Goal: Task Accomplishment & Management: Use online tool/utility

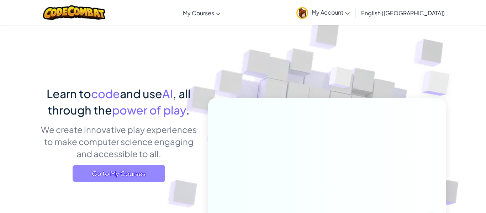
click at [142, 176] on span "Go to My Courses" at bounding box center [119, 173] width 92 height 17
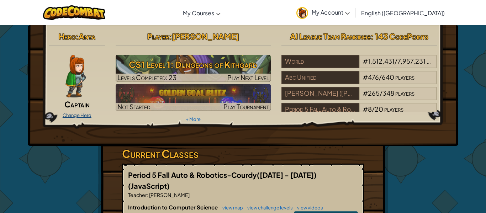
click at [81, 116] on link "Change Hero" at bounding box center [77, 115] width 29 height 6
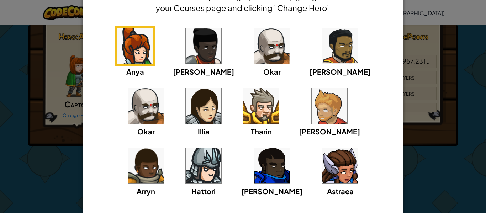
scroll to position [52, 0]
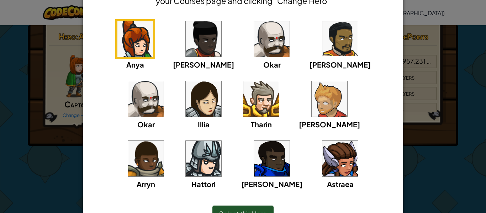
click at [474, 121] on div "× Select Your Hero You can always change your hero by going to your Courses pag…" at bounding box center [243, 106] width 486 height 213
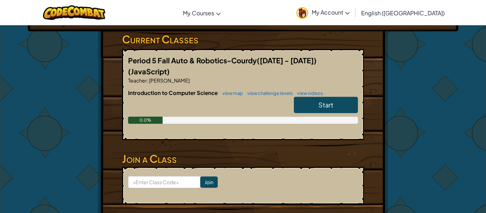
scroll to position [116, 0]
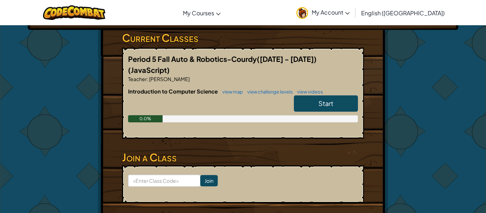
click at [318, 95] on link "Start" at bounding box center [326, 103] width 64 height 16
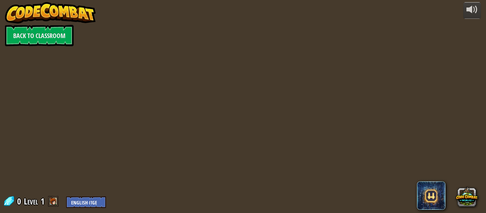
click at [314, 212] on div at bounding box center [243, 210] width 326 height 6
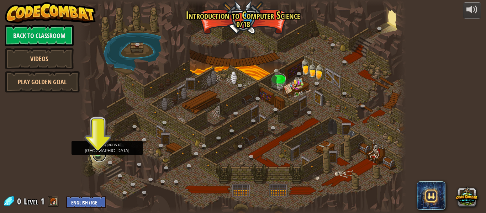
click at [99, 156] on link at bounding box center [99, 155] width 14 height 14
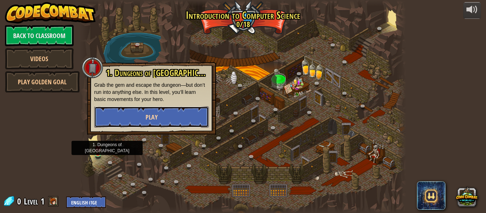
click at [133, 122] on button "Play" at bounding box center [151, 116] width 115 height 21
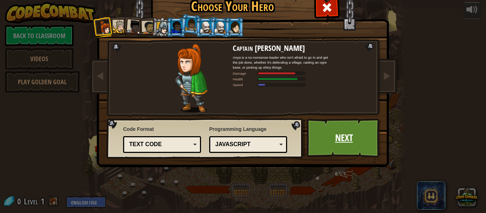
click at [341, 143] on link "Next" at bounding box center [344, 137] width 74 height 39
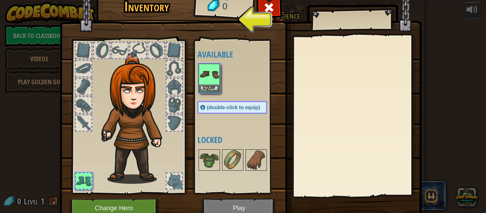
click at [341, 143] on img at bounding box center [241, 96] width 362 height 258
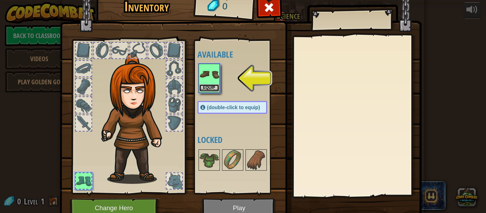
click at [213, 89] on button "Equip" at bounding box center [209, 87] width 20 height 7
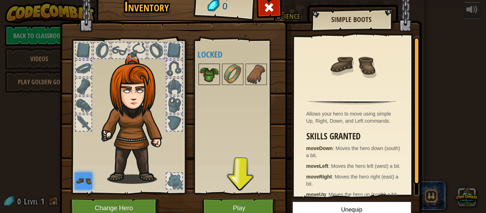
click at [216, 76] on img at bounding box center [209, 74] width 20 height 20
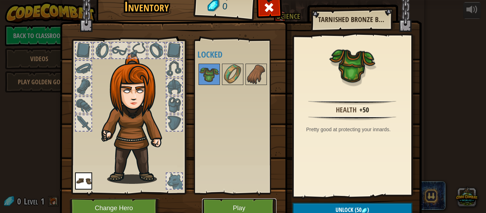
click at [240, 207] on button "Play" at bounding box center [239, 208] width 74 height 20
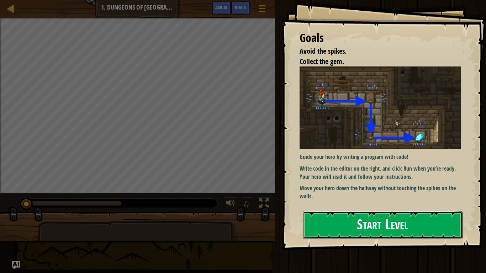
click at [373, 213] on button "Start Level" at bounding box center [383, 225] width 160 height 28
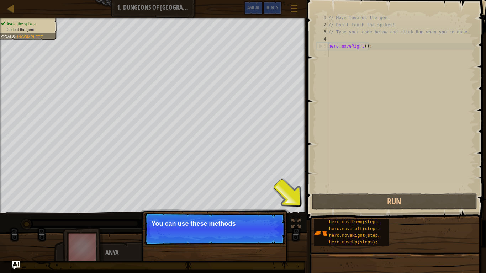
click at [255, 213] on p "Continue You can use these methods" at bounding box center [214, 229] width 141 height 33
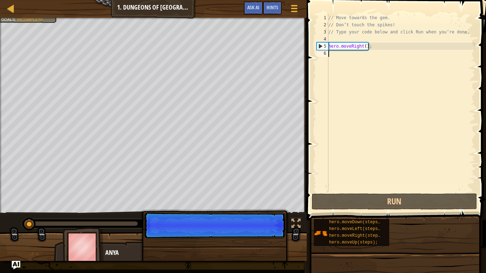
scroll to position [3, 0]
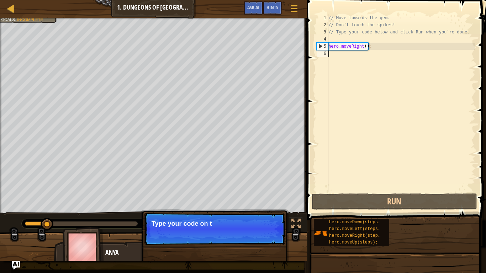
click at [268, 213] on p "Continue Type your code on t" at bounding box center [214, 229] width 141 height 33
click at [268, 213] on button "Continue" at bounding box center [265, 233] width 30 height 9
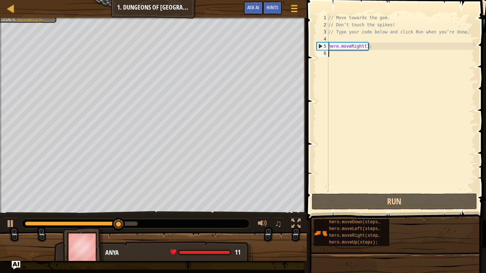
click at [381, 55] on div "// Move towards the gem. // Don’t touch the spikes! // Type your code below and…" at bounding box center [401, 110] width 148 height 192
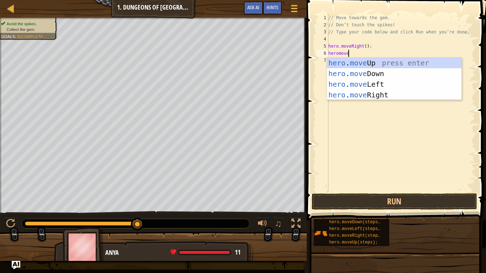
type textarea "heromoved"
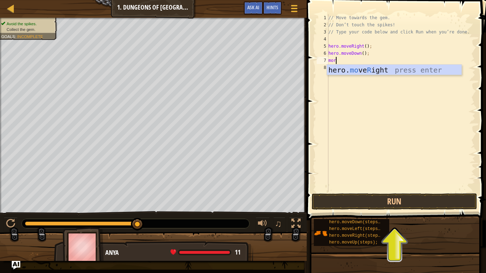
type textarea "mor"
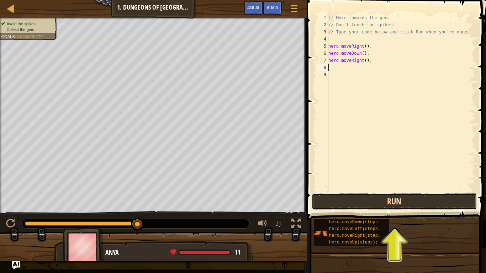
click at [410, 198] on button "Run" at bounding box center [395, 201] width 166 height 16
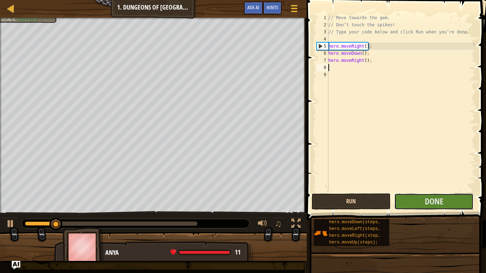
click at [410, 198] on button "Done" at bounding box center [433, 201] width 79 height 16
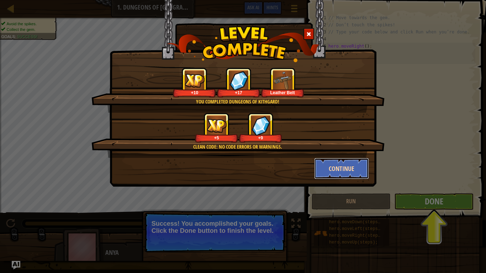
click at [333, 166] on button "Continue" at bounding box center [341, 168] width 55 height 21
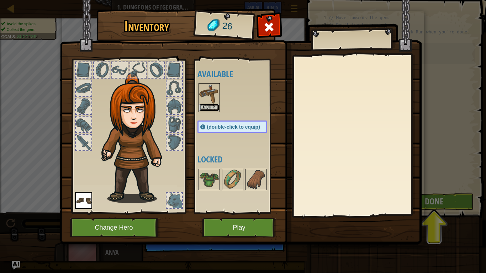
click at [215, 110] on button "Equip" at bounding box center [209, 107] width 20 height 7
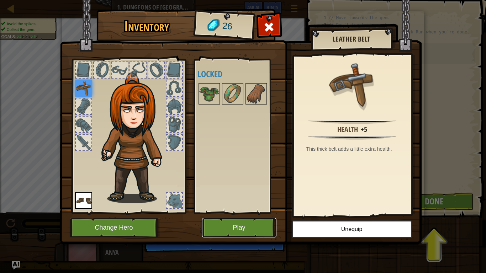
click at [238, 213] on button "Play" at bounding box center [239, 228] width 74 height 20
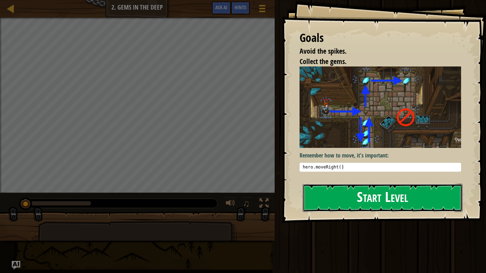
click at [342, 192] on button "Start Level" at bounding box center [383, 198] width 160 height 28
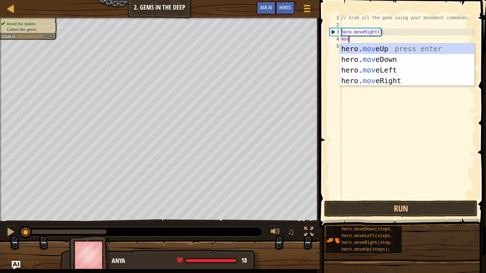
type textarea "movd"
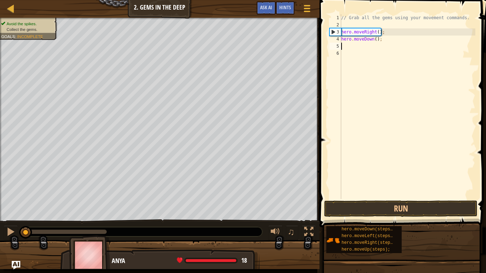
scroll to position [3, 0]
click at [376, 38] on div "// Grab all the gems using your movement commands. hero . moveRight ( ) ; hero …" at bounding box center [408, 113] width 136 height 199
type textarea "hero.moveDown(3);"
click at [377, 43] on div "// Grab all the gems using your movement commands. hero . moveRight ( ) ; hero …" at bounding box center [408, 113] width 136 height 199
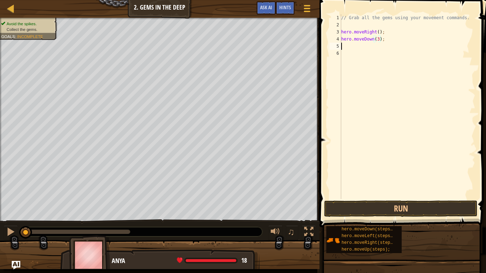
scroll to position [3, 0]
type textarea "mouo"
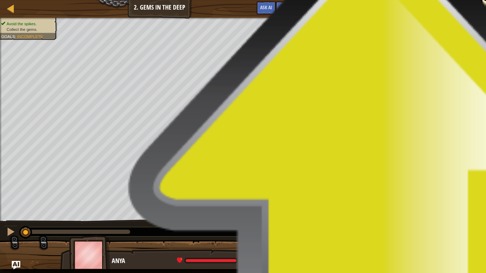
type textarea "moup"
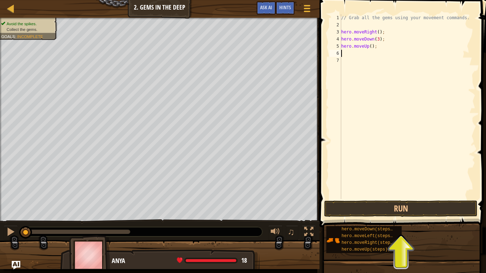
click at [370, 48] on div "// Grab all the gems using your movement commands. hero . moveRight ( ) ; hero …" at bounding box center [408, 113] width 136 height 199
type textarea "hero.moveUp(2);"
click at [347, 53] on div "// Grab all the gems using your movement commands. hero . moveRight ( ) ; hero …" at bounding box center [408, 113] width 136 height 199
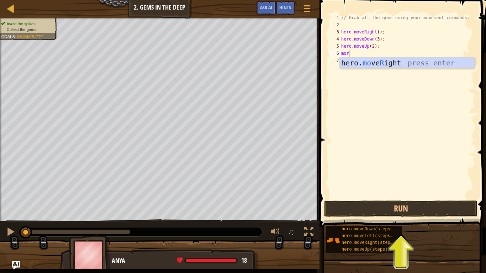
type textarea "mori"
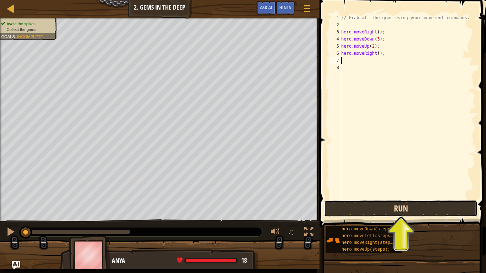
click at [425, 208] on button "Run" at bounding box center [400, 209] width 153 height 16
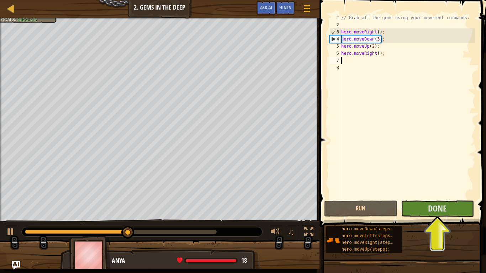
click at [379, 39] on div "// Grab all the gems using your movement commands. hero . moveRight ( ) ; hero …" at bounding box center [408, 113] width 136 height 199
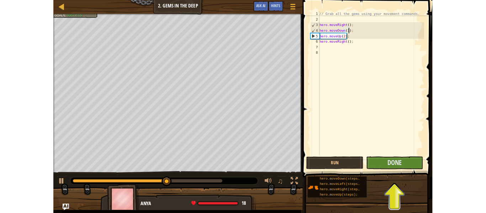
scroll to position [3, 5]
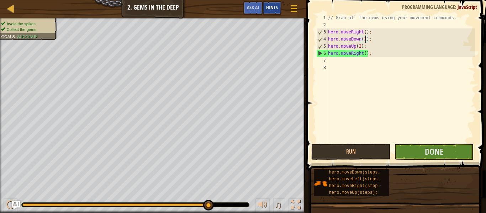
type textarea "hero.moveDown(1);"
click at [440, 155] on span "Done" at bounding box center [434, 151] width 18 height 11
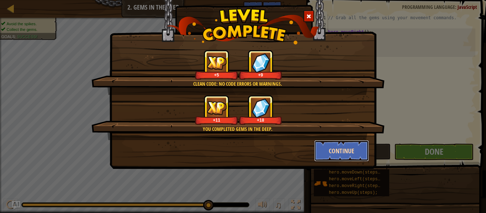
click at [351, 150] on button "Continue" at bounding box center [341, 150] width 55 height 21
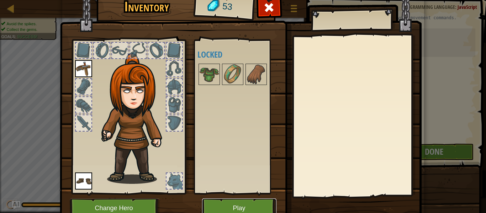
click at [258, 207] on button "Play" at bounding box center [239, 208] width 74 height 20
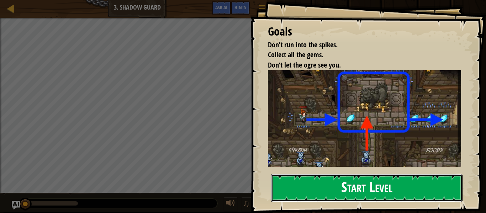
click at [330, 192] on button "Start Level" at bounding box center [366, 188] width 191 height 28
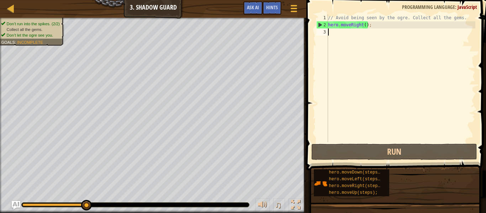
click at [400, 49] on div "// Avoid being seen by the ogre. Collect all the gems. hero . moveRight ( ) ;" at bounding box center [401, 85] width 149 height 142
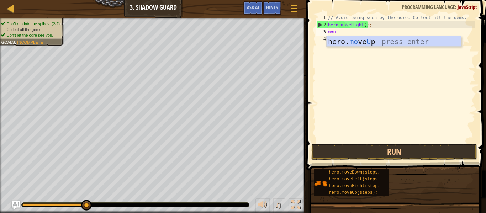
type textarea "mou"
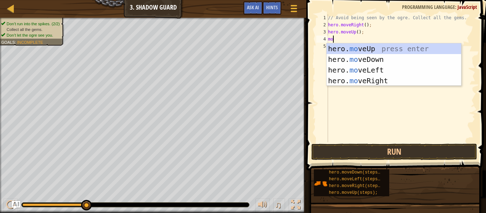
scroll to position [3, 1]
type textarea "mor"
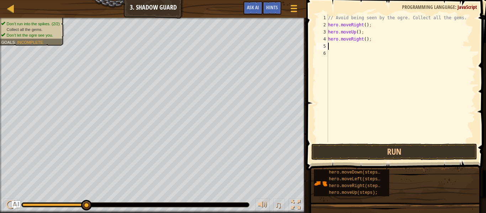
scroll to position [3, 0]
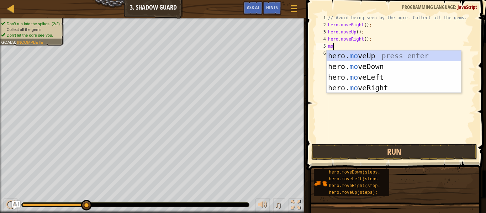
type textarea "mod"
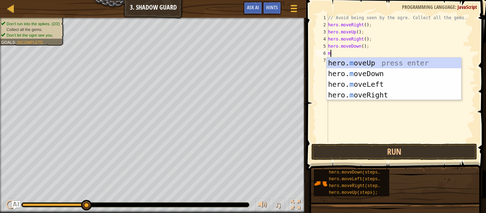
type textarea "mor"
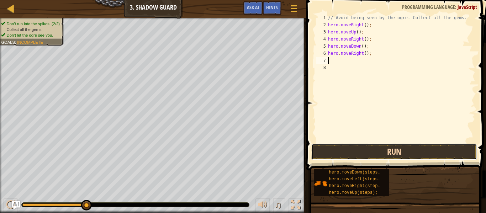
click at [421, 146] on button "Run" at bounding box center [394, 152] width 166 height 16
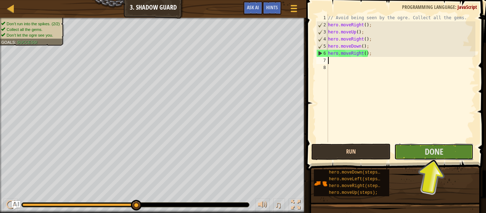
click at [421, 146] on button "Done" at bounding box center [433, 152] width 79 height 16
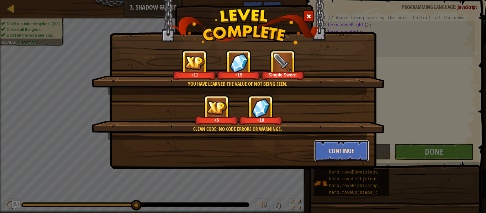
click at [339, 154] on button "Continue" at bounding box center [341, 150] width 55 height 21
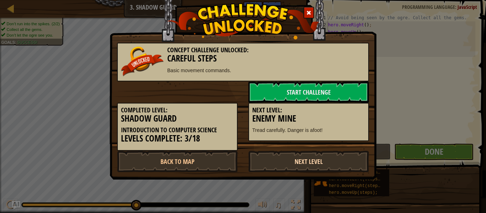
click at [337, 165] on link "Next Level" at bounding box center [308, 161] width 121 height 21
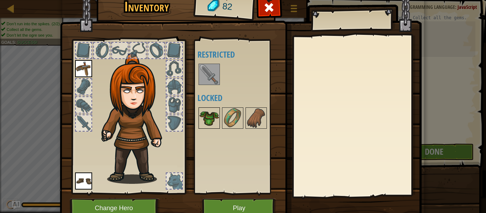
click at [206, 118] on img at bounding box center [209, 118] width 20 height 20
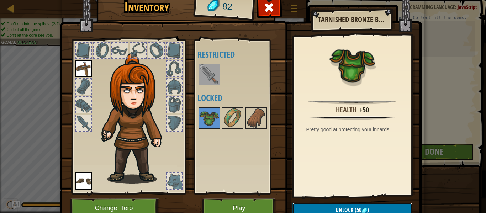
click at [360, 206] on span "(50" at bounding box center [357, 210] width 8 height 8
click at [360, 206] on button "Confirm" at bounding box center [352, 210] width 120 height 15
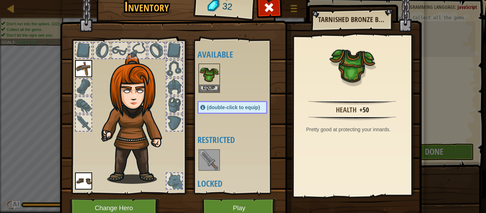
click at [205, 169] on img at bounding box center [209, 160] width 20 height 20
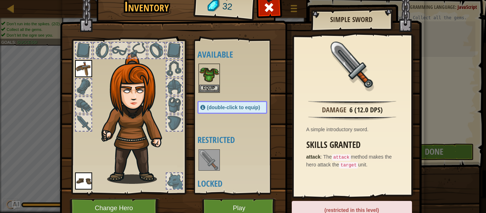
click at [83, 122] on div at bounding box center [84, 123] width 16 height 16
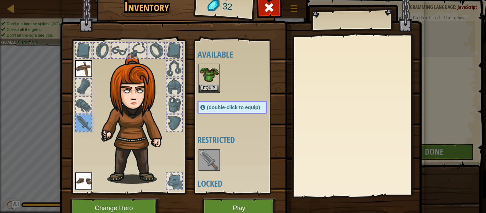
scroll to position [1, 0]
click at [210, 88] on button "Equip" at bounding box center [209, 87] width 20 height 7
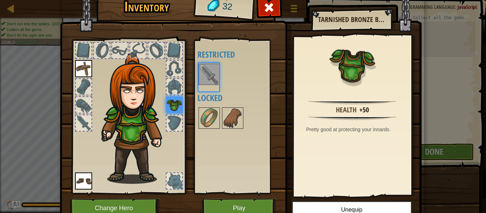
scroll to position [0, 0]
click at [206, 77] on img at bounding box center [209, 74] width 20 height 20
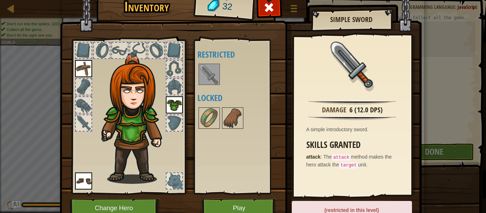
click at [451, 129] on div "Inventory 32 Available Equip Equip Equip (double-click to equip) Restricted Loc…" at bounding box center [243, 106] width 486 height 213
click at [278, 11] on div at bounding box center [269, 9] width 22 height 22
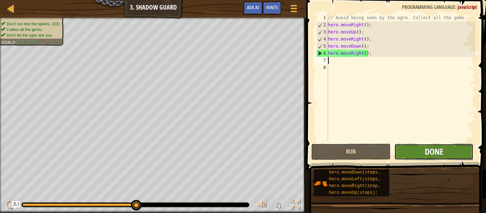
click at [440, 156] on span "Done" at bounding box center [434, 151] width 18 height 11
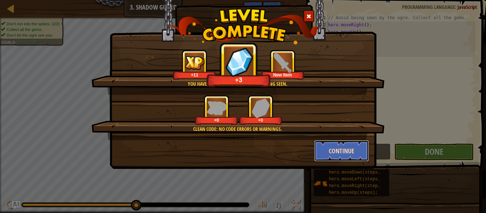
click at [354, 159] on button "Continue" at bounding box center [341, 150] width 55 height 21
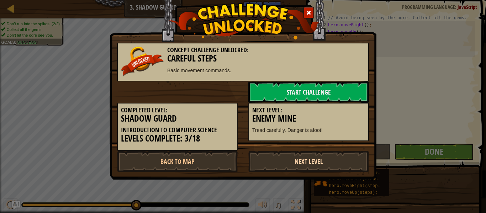
click at [341, 154] on link "Next Level" at bounding box center [308, 161] width 121 height 21
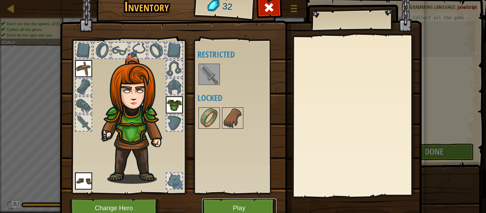
click at [250, 209] on button "Play" at bounding box center [239, 208] width 74 height 20
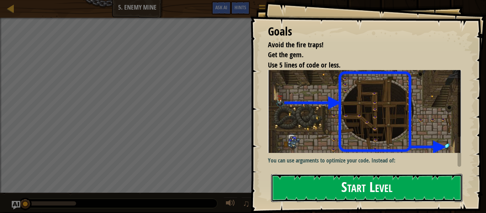
click at [342, 189] on button "Start Level" at bounding box center [366, 188] width 191 height 28
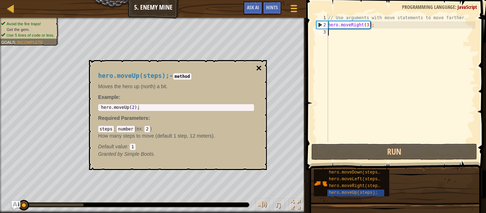
click at [260, 68] on button "×" at bounding box center [259, 68] width 6 height 10
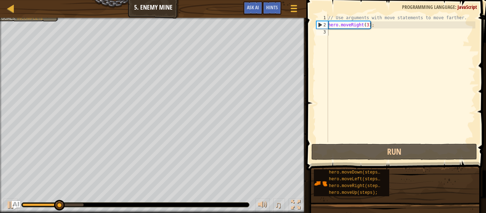
click at [339, 43] on div "// Use arguments with move statements to move farther. hero . moveRight ( 3 ) ;" at bounding box center [401, 85] width 149 height 142
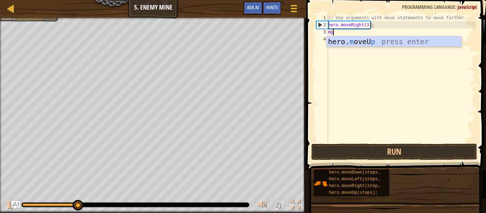
scroll to position [3, 0]
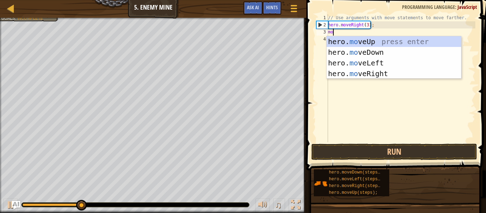
type textarea "mou"
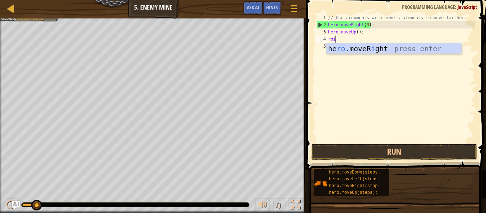
type textarea "roi"
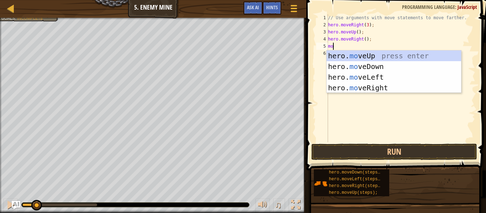
type textarea "mod"
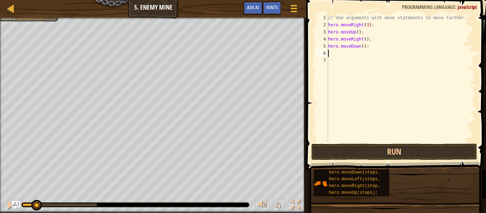
click at [362, 47] on div "// Use arguments with move statements to move farther. hero . moveRight ( 3 ) ;…" at bounding box center [401, 85] width 149 height 142
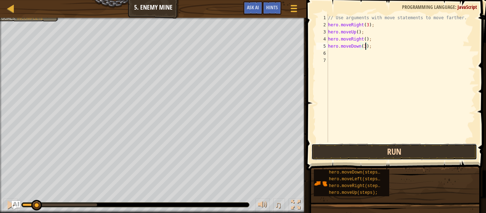
click at [397, 158] on button "Run" at bounding box center [394, 152] width 166 height 16
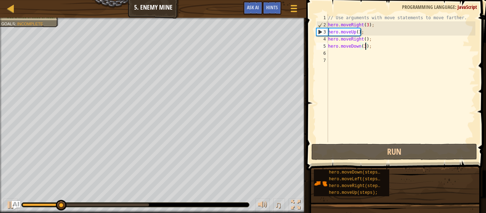
click at [365, 39] on div "// Use arguments with move statements to move farther. hero . moveRight ( 3 ) ;…" at bounding box center [401, 85] width 149 height 142
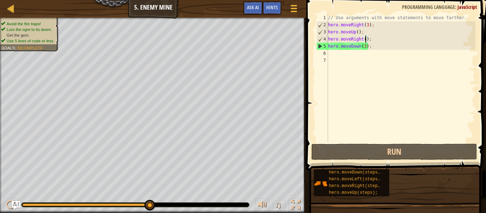
click at [369, 45] on div "// Use arguments with move statements to move farther. hero . moveRight ( 3 ) ;…" at bounding box center [401, 85] width 149 height 142
type textarea "hero.moveDown(3);"
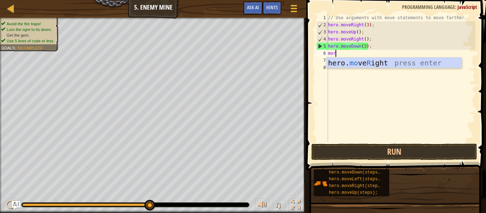
type textarea "mori"
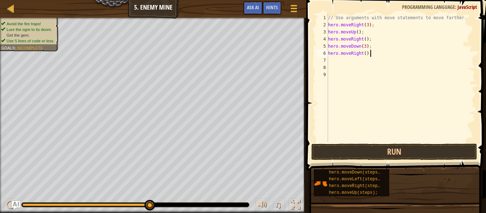
click at [371, 55] on div "// Use arguments with move statements to move farther. hero . moveRight ( 3 ) ;…" at bounding box center [401, 85] width 149 height 142
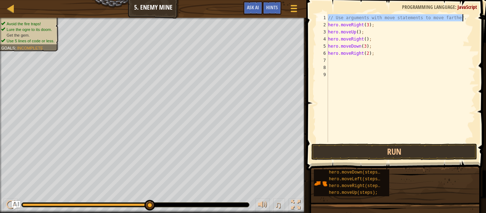
drag, startPoint x: 328, startPoint y: 17, endPoint x: 464, endPoint y: 17, distance: 135.9
click at [464, 17] on div "// Use arguments with move statements to move farther. hero . moveRight ( 3 ) ;…" at bounding box center [401, 85] width 149 height 142
type textarea "// Use arguments with move statements to move farther."
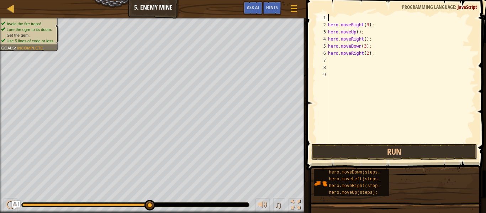
scroll to position [3, 0]
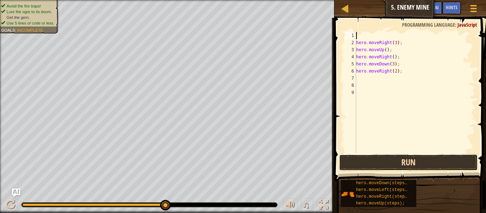
click at [447, 161] on button "Run" at bounding box center [408, 162] width 139 height 16
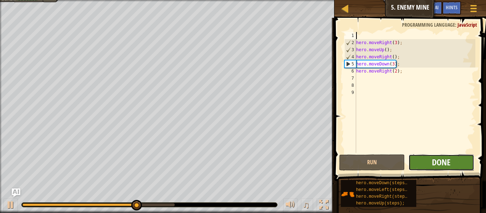
click at [432, 166] on span "Done" at bounding box center [441, 161] width 18 height 11
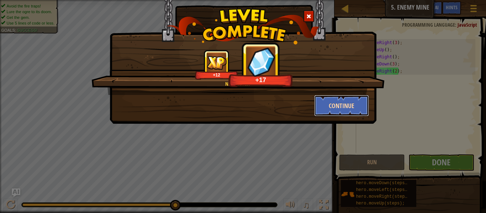
click at [350, 100] on button "Continue" at bounding box center [341, 105] width 55 height 21
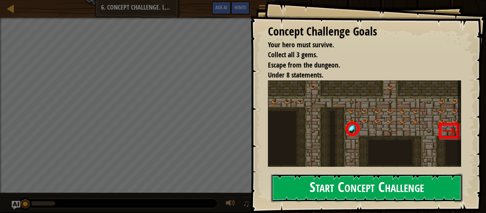
click at [377, 193] on button "Start Concept Challenge" at bounding box center [366, 188] width 191 height 28
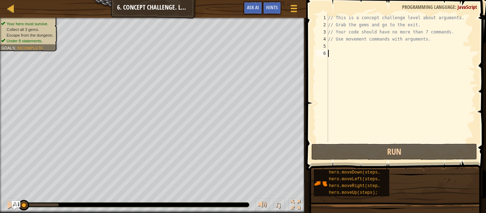
click at [357, 110] on div "// This is a concept challenge level about arguments. // Grab the gems and go t…" at bounding box center [401, 85] width 149 height 142
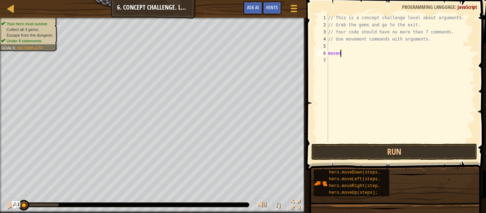
scroll to position [3, 1]
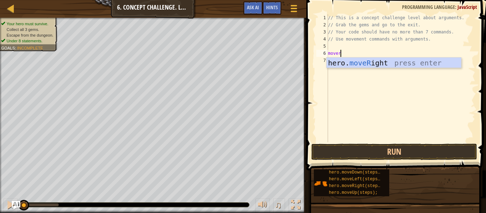
type textarea "moveri"
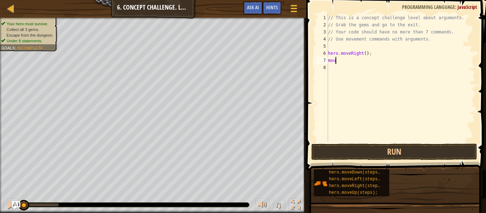
type textarea "moup"
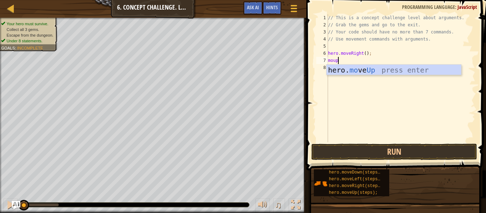
scroll to position [3, 0]
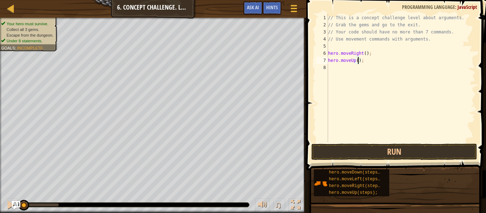
type textarea "hero.moveUp(3);"
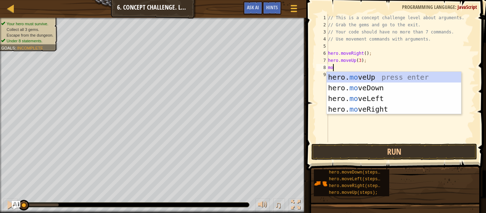
scroll to position [3, 1]
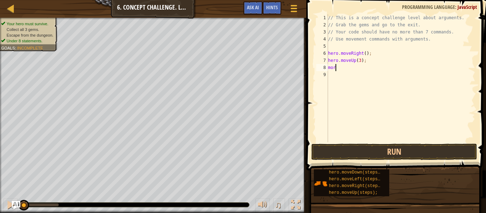
type textarea "mori"
type textarea "hero.moveRight(2);"
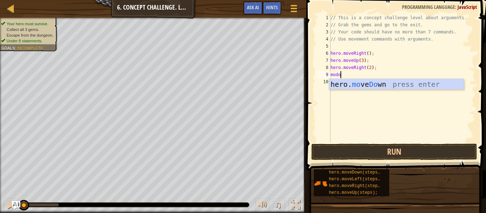
type textarea "modown"
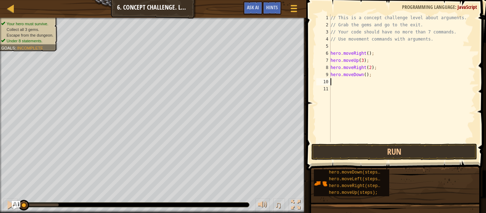
click at [365, 75] on div "// This is a concept challenge level about arguments. // Grab the gems and go t…" at bounding box center [402, 85] width 146 height 142
type textarea "hero.moveDown(3);"
click at [357, 79] on div "// This is a concept challenge level about arguments. // Grab the gems and go t…" at bounding box center [402, 85] width 146 height 142
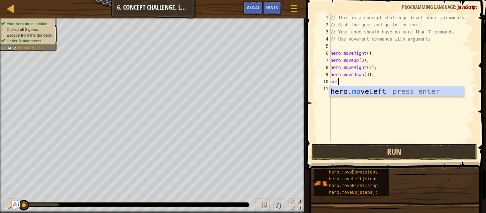
type textarea "mole"
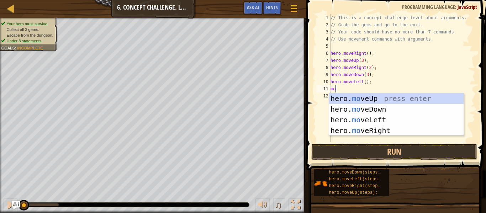
type textarea "mou"
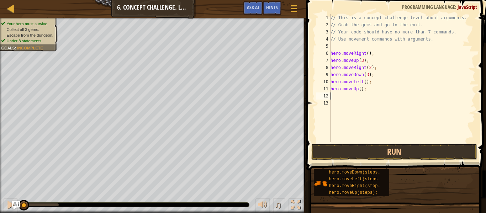
click at [362, 87] on div "// This is a concept challenge level about arguments. // Grab the gems and go t…" at bounding box center [402, 85] width 146 height 142
type textarea "hero.moveUp(2);"
click at [360, 98] on div "// This is a concept challenge level about arguments. // Grab the gems and go t…" at bounding box center [402, 85] width 146 height 142
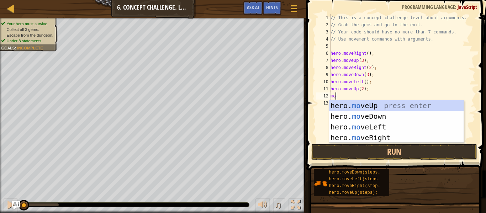
type textarea "mori"
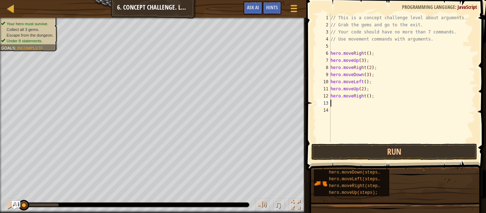
click at [369, 95] on div "// This is a concept challenge level about arguments. // Grab the gems and go t…" at bounding box center [402, 85] width 146 height 142
type textarea "hero.moveRight(3);"
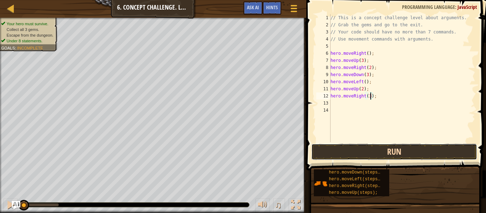
click at [393, 156] on button "Run" at bounding box center [394, 152] width 166 height 16
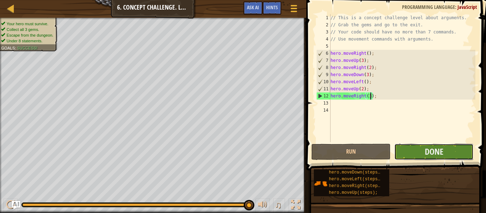
click at [466, 156] on button "Done" at bounding box center [433, 152] width 79 height 16
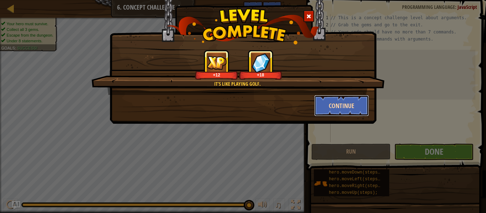
click at [350, 102] on button "Continue" at bounding box center [341, 105] width 55 height 21
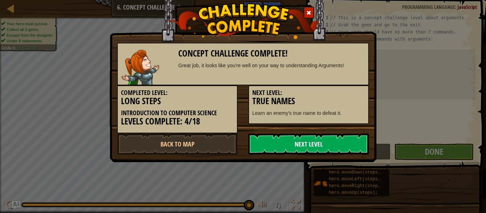
click at [311, 149] on link "Next Level" at bounding box center [308, 143] width 121 height 21
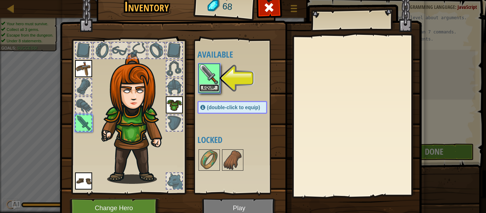
click at [213, 88] on button "Equip" at bounding box center [209, 87] width 20 height 7
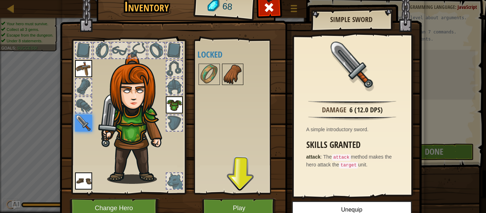
click at [231, 69] on img at bounding box center [233, 74] width 20 height 20
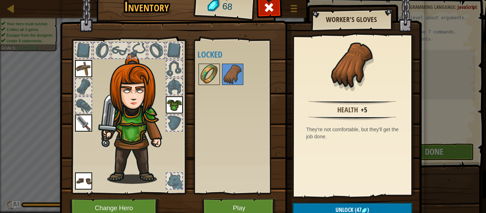
click at [215, 70] on img at bounding box center [209, 74] width 20 height 20
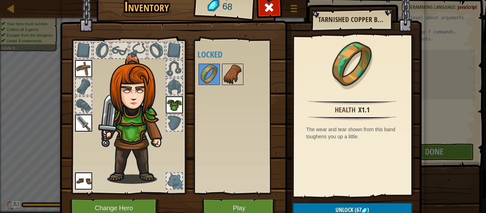
click at [227, 76] on img at bounding box center [233, 74] width 20 height 20
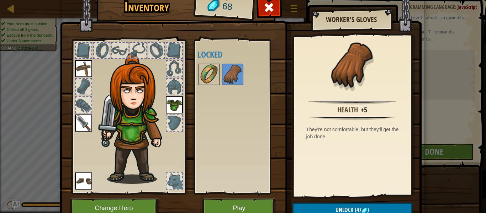
click at [212, 80] on img at bounding box center [209, 74] width 20 height 20
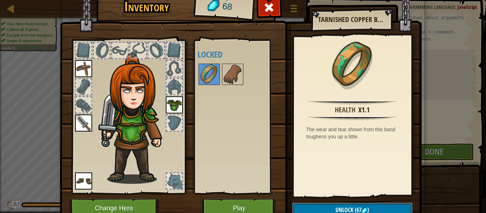
click at [351, 207] on span "Unlock" at bounding box center [344, 210] width 18 height 8
click at [351, 207] on button "Confirm" at bounding box center [352, 210] width 120 height 15
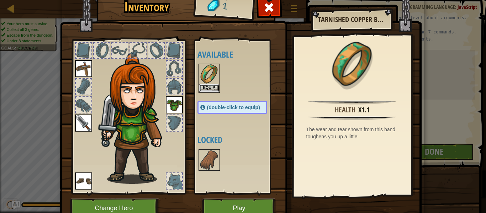
click at [209, 87] on button "Equip" at bounding box center [209, 87] width 20 height 7
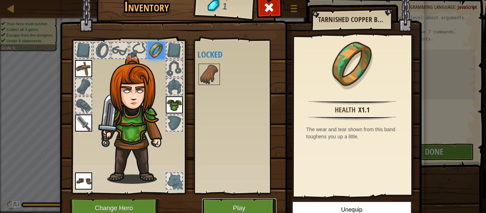
click at [244, 203] on button "Play" at bounding box center [239, 208] width 74 height 20
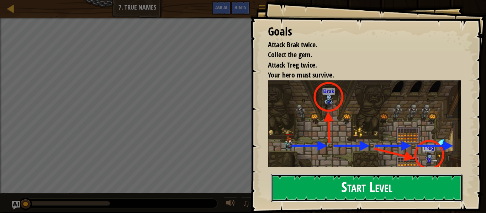
click at [301, 190] on button "Start Level" at bounding box center [366, 188] width 191 height 28
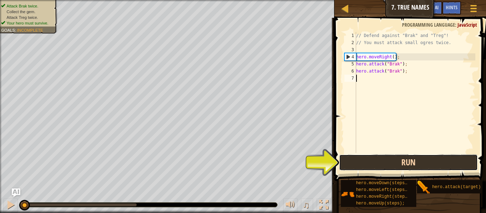
click at [402, 164] on button "Run" at bounding box center [408, 162] width 139 height 16
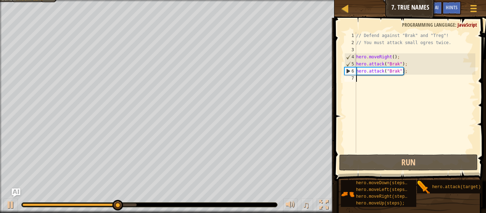
click at [406, 71] on div "// Defend against "Brak" and "Treg"! // You must attack small ogres twice. hero…" at bounding box center [415, 99] width 121 height 135
type textarea "hero.attack("Brak");"
click at [406, 71] on div "// Defend against "Brak" and "Treg"! // You must attack small ogres twice. hero…" at bounding box center [415, 99] width 121 height 135
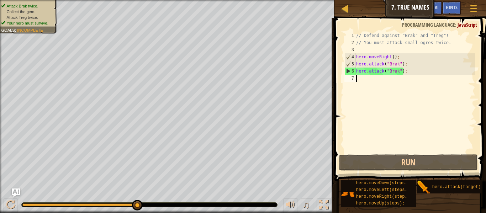
scroll to position [3, 0]
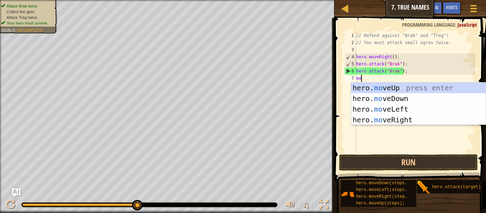
type textarea "mori"
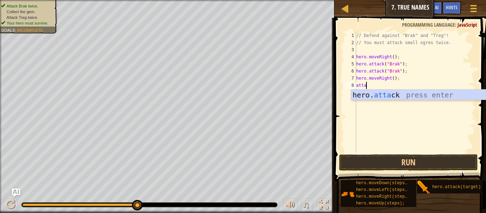
scroll to position [3, 1]
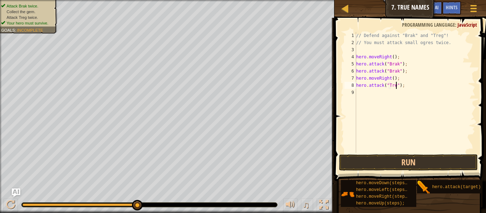
type textarea "hero.attack("Treg");"
click at [406, 87] on div "// Defend against "Brak" and "Treg"! // You must attack small ogres twice. hero…" at bounding box center [415, 99] width 121 height 135
click at [406, 90] on div "// Defend against "Brak" and "Treg"! // You must attack small ogres twice. hero…" at bounding box center [415, 99] width 121 height 135
type textarea "hero.attack("Treg");"
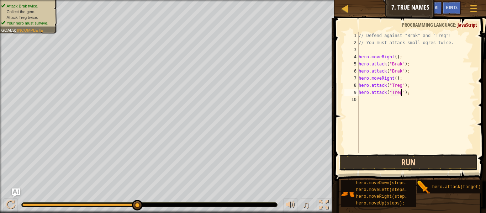
click at [399, 165] on button "Run" at bounding box center [408, 162] width 139 height 16
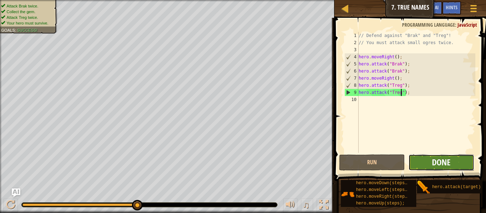
click at [435, 159] on span "Done" at bounding box center [441, 161] width 18 height 11
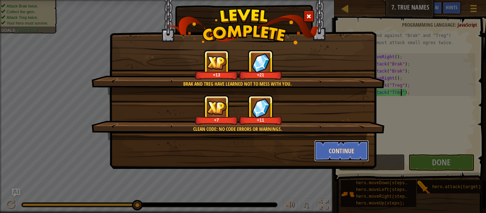
click at [360, 156] on button "Continue" at bounding box center [341, 150] width 55 height 21
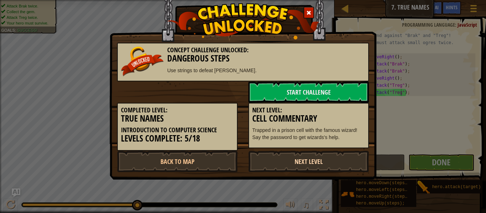
click at [352, 155] on link "Next Level" at bounding box center [308, 161] width 121 height 21
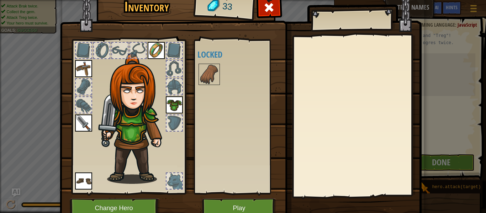
click at [220, 198] on img at bounding box center [241, 96] width 362 height 258
click at [224, 202] on button "Play" at bounding box center [239, 208] width 74 height 20
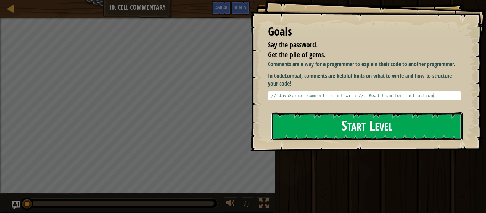
click at [289, 126] on button "Start Level" at bounding box center [366, 126] width 191 height 28
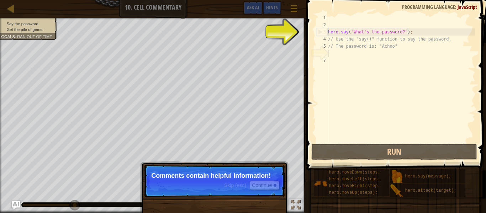
click at [393, 31] on div "hero . say ( "What's the password?" ) ; // Use the "say()" function to say the …" at bounding box center [401, 85] width 149 height 142
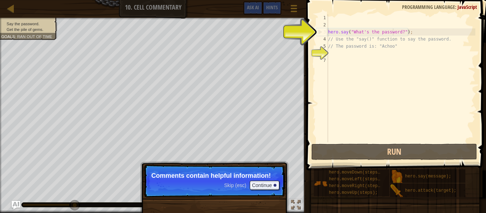
click at [393, 31] on div "hero . say ( "What's the password?" ) ; // Use the "say()" function to say the …" at bounding box center [401, 85] width 149 height 142
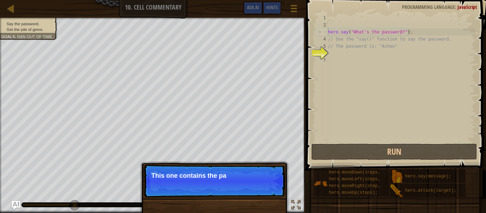
click at [444, 11] on span at bounding box center [396, 74] width 185 height 191
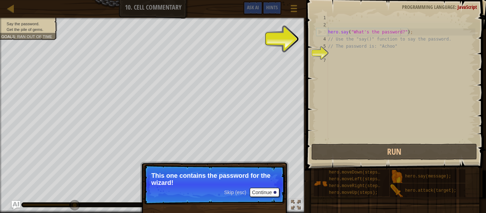
click at [382, 36] on div "hero . say ( "What's the password?" ) ; // Use the "say()" function to say the …" at bounding box center [401, 85] width 149 height 142
click at [387, 31] on div "hero . say ( "What's the password?" ) ; // Use the "say()" function to say the …" at bounding box center [401, 85] width 149 height 142
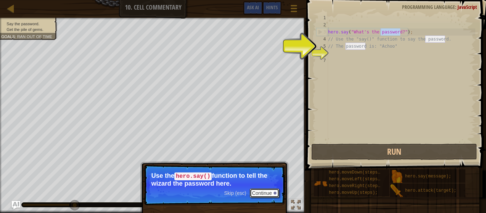
click at [269, 192] on button "Continue" at bounding box center [265, 193] width 30 height 9
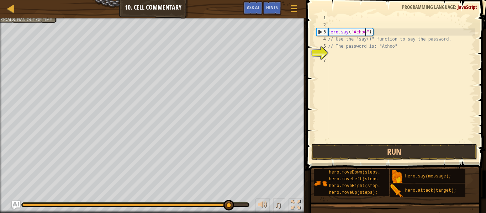
scroll to position [3, 6]
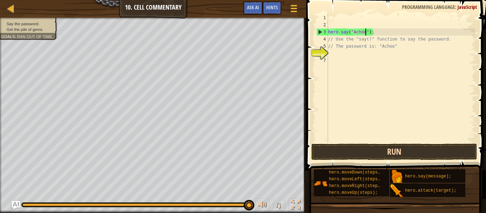
type textarea "hero.say("Achoo");"
click at [410, 153] on button "Run" at bounding box center [394, 152] width 166 height 16
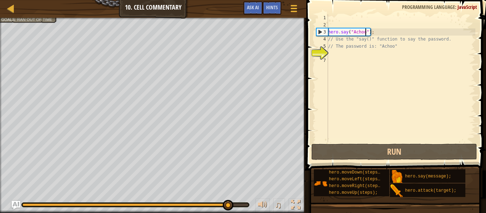
click at [357, 55] on div "hero . say ( "Achoo" ) ; // Use the "say()" function to say the password. // Th…" at bounding box center [401, 85] width 149 height 142
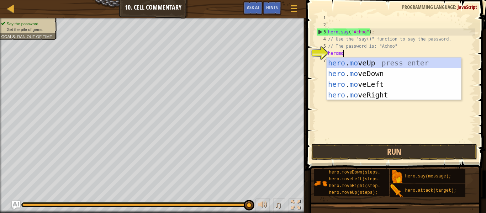
type textarea "heromou"
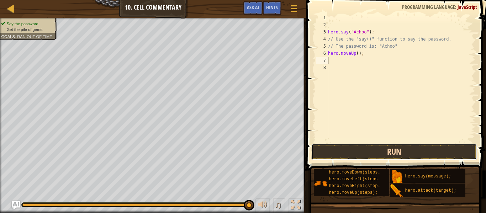
click at [390, 147] on button "Run" at bounding box center [394, 152] width 166 height 16
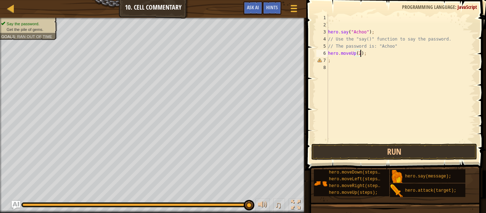
scroll to position [3, 5]
type textarea ";"
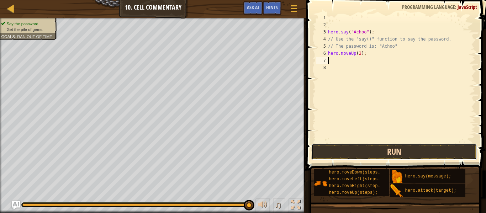
click at [442, 145] on button "Run" at bounding box center [394, 152] width 166 height 16
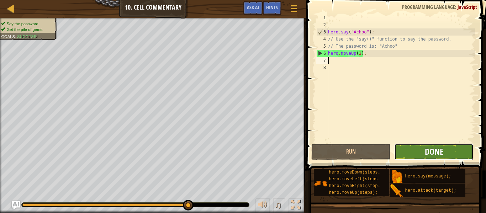
click at [435, 147] on span "Done" at bounding box center [434, 151] width 18 height 11
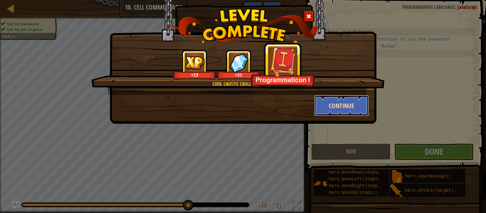
click at [331, 108] on button "Continue" at bounding box center [341, 105] width 55 height 21
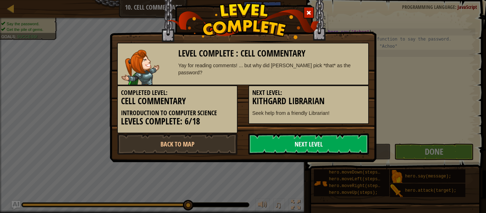
click at [298, 150] on link "Next Level" at bounding box center [308, 143] width 121 height 21
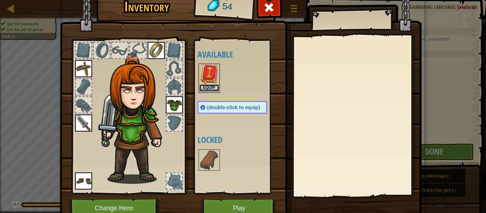
click at [209, 85] on button "Equip" at bounding box center [209, 87] width 20 height 7
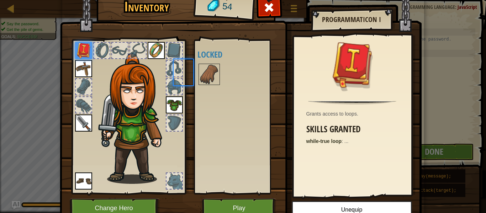
click at [209, 85] on div at bounding box center [208, 74] width 21 height 21
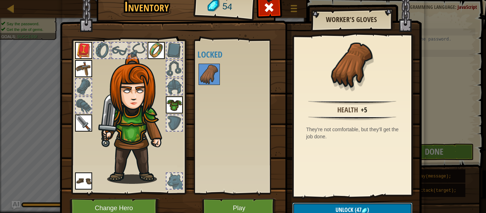
click at [345, 205] on button "Unlock (47 )" at bounding box center [352, 210] width 120 height 15
click at [345, 205] on button "Confirm" at bounding box center [352, 210] width 120 height 15
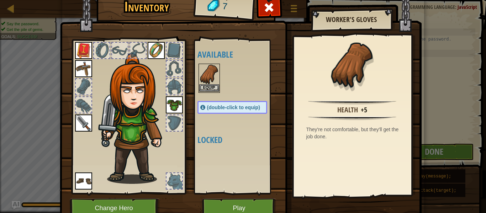
click at [203, 69] on img at bounding box center [209, 74] width 20 height 20
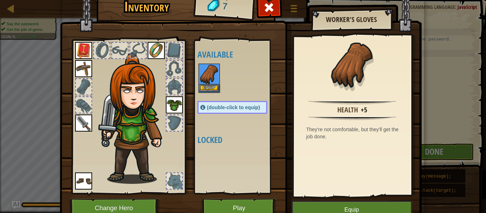
click at [203, 69] on img at bounding box center [209, 74] width 20 height 20
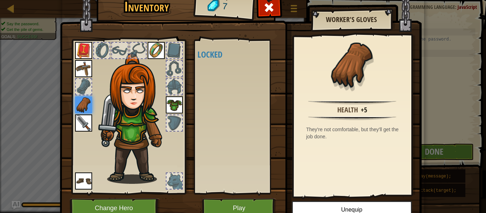
click at [472, 90] on div "Inventory 7 Available Equip Equip Equip Equip Equip Equip Equip (double-click t…" at bounding box center [243, 106] width 486 height 213
click at [232, 208] on button "Play" at bounding box center [239, 208] width 74 height 20
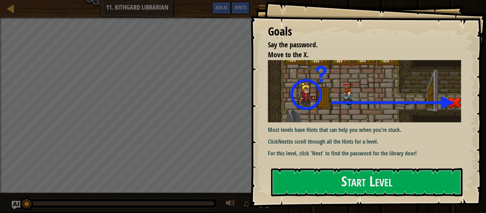
click at [337, 118] on img at bounding box center [364, 91] width 193 height 62
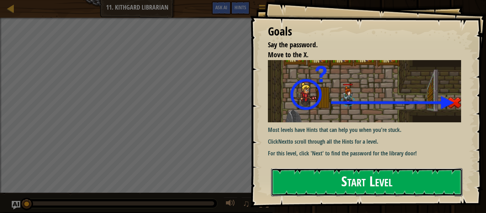
click at [362, 178] on button "Start Level" at bounding box center [366, 182] width 191 height 28
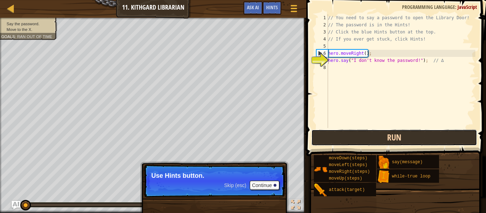
click at [327, 140] on button "Run" at bounding box center [394, 137] width 166 height 16
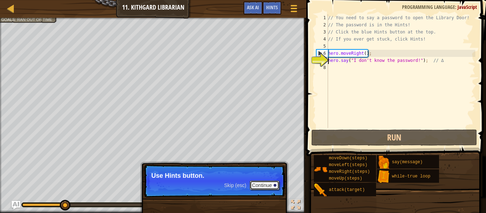
click at [275, 188] on button "Continue" at bounding box center [265, 185] width 30 height 9
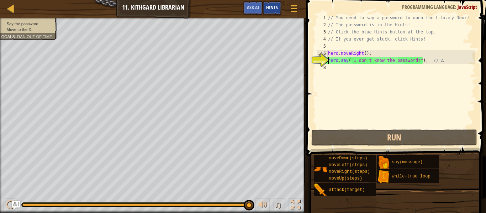
click at [276, 6] on span "Hints" at bounding box center [272, 7] width 12 height 7
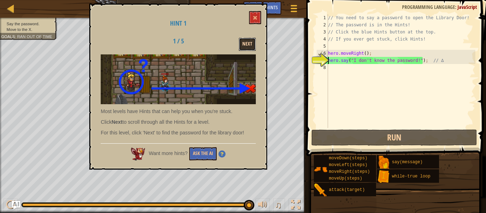
click at [250, 39] on button "Next" at bounding box center [247, 44] width 17 height 13
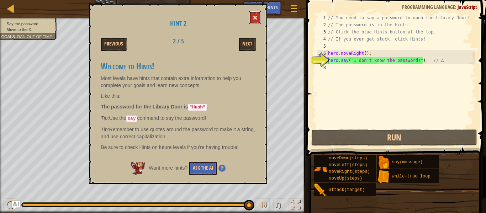
click at [255, 20] on span at bounding box center [255, 17] width 5 height 5
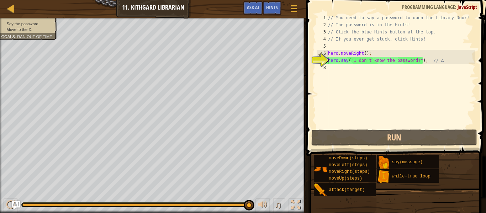
click at [380, 63] on div "// You need to say a password to open the Library Door! // The password is in t…" at bounding box center [401, 78] width 149 height 128
type textarea "hero.say("I don't know the password!"); // ∆"
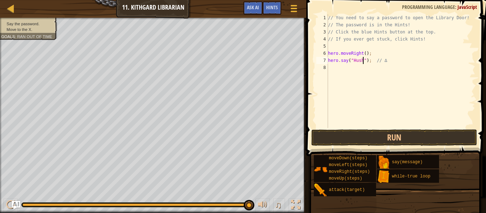
scroll to position [3, 5]
click at [410, 142] on button "Run" at bounding box center [394, 137] width 166 height 16
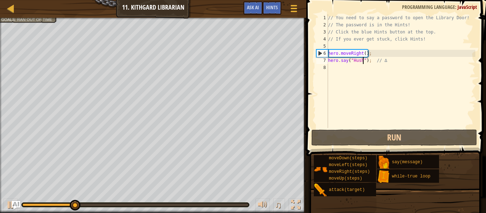
click at [402, 56] on div "// You need to say a password to open the Library Door! // The password is in t…" at bounding box center [401, 78] width 149 height 128
type textarea "hero.moveRight();"
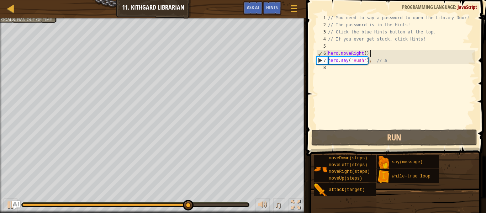
click at [377, 65] on div "// You need to say a password to open the Library Door! // The password is in t…" at bounding box center [401, 78] width 149 height 128
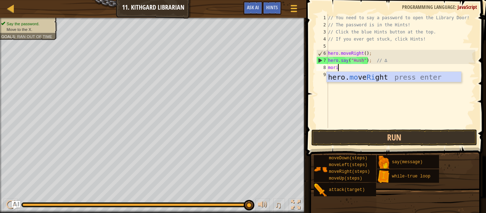
type textarea "mori"
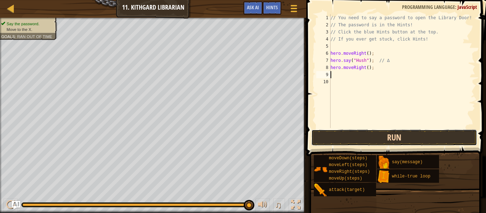
click at [393, 137] on button "Run" at bounding box center [394, 137] width 166 height 16
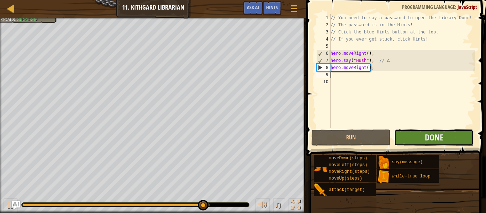
click at [421, 139] on button "Done" at bounding box center [433, 137] width 79 height 16
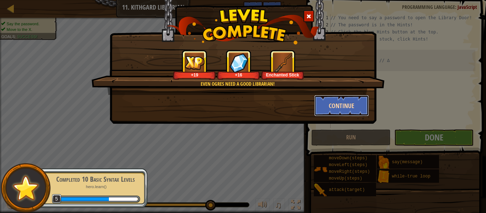
click at [341, 111] on button "Continue" at bounding box center [341, 105] width 55 height 21
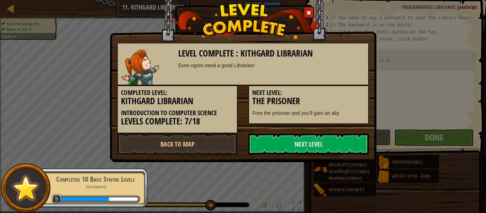
click at [259, 150] on link "Next Level" at bounding box center [308, 143] width 121 height 21
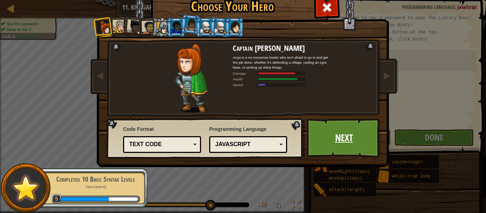
click at [346, 134] on link "Next" at bounding box center [344, 137] width 74 height 39
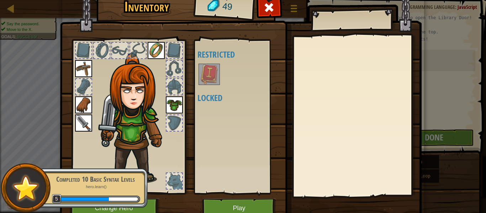
click at [202, 72] on img at bounding box center [209, 74] width 20 height 20
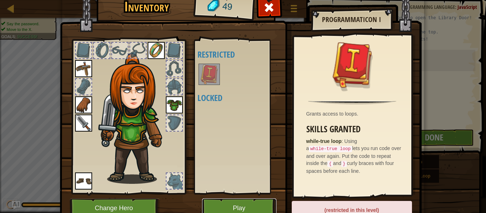
click at [246, 208] on button "Play" at bounding box center [239, 208] width 74 height 20
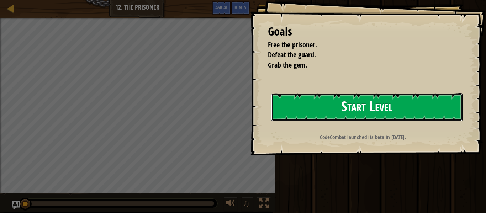
click at [371, 105] on button "Start Level" at bounding box center [366, 107] width 191 height 28
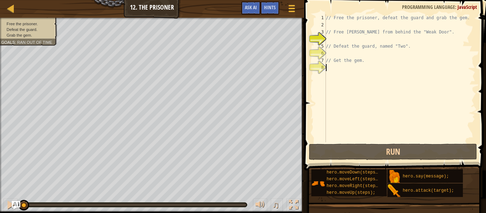
click at [377, 83] on div "// Free the prisoner, defeat the guard and grab the gem. // Free [PERSON_NAME] …" at bounding box center [399, 85] width 151 height 142
type textarea "m"
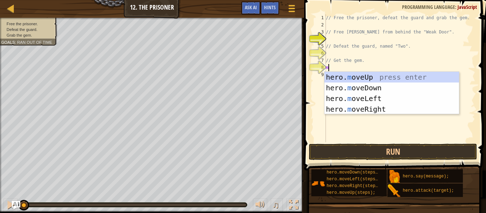
scroll to position [3, 0]
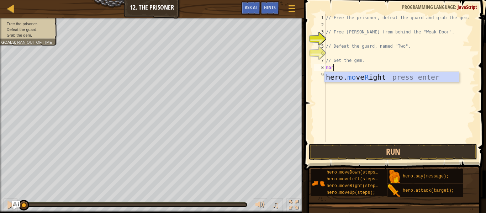
type textarea "mori"
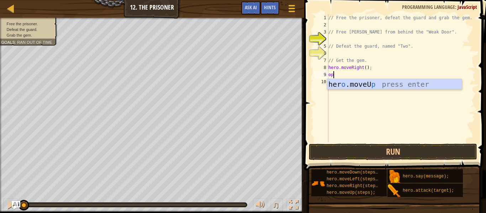
scroll to position [3, 0]
type textarea "o"
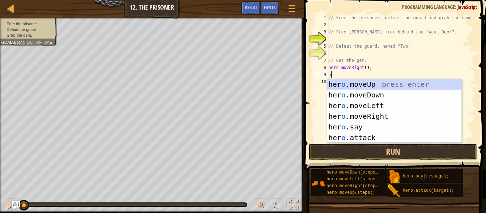
scroll to position [3, 0]
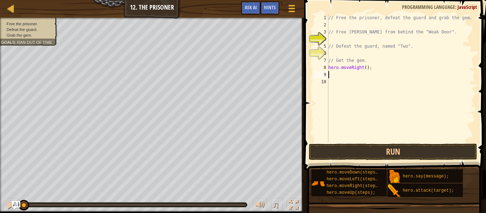
type textarea "o"
click at [363, 68] on div "// Free the prisoner, defeat the guard and grab the gem. // Free [PERSON_NAME] …" at bounding box center [401, 85] width 148 height 142
click at [365, 69] on div "// Free the prisoner, defeat the guard and grab the gem. // Free [PERSON_NAME] …" at bounding box center [401, 85] width 148 height 142
type textarea "hero.moveRight(3);"
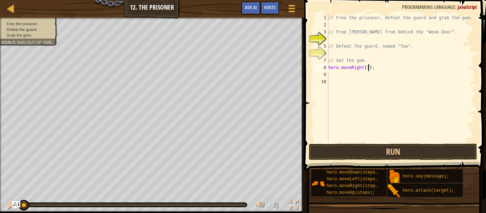
click at [359, 76] on div "// Free the prisoner, defeat the guard and grab the gem. // Free [PERSON_NAME] …" at bounding box center [401, 85] width 148 height 142
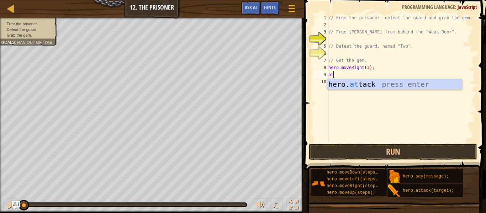
scroll to position [3, 1]
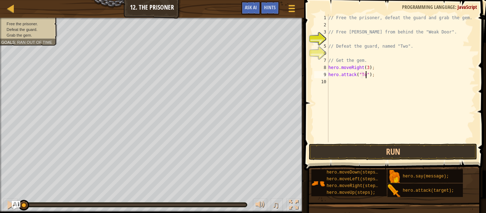
type textarea "hero.attack("Two");"
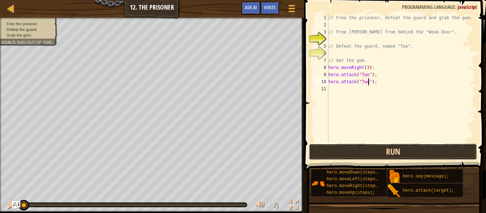
click at [366, 153] on button "Run" at bounding box center [393, 152] width 168 height 16
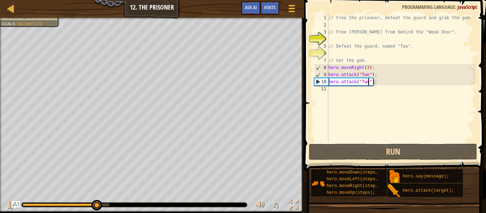
click at [362, 99] on div "// Free the prisoner, defeat the guard and grab the gem. // Free [PERSON_NAME] …" at bounding box center [401, 85] width 148 height 142
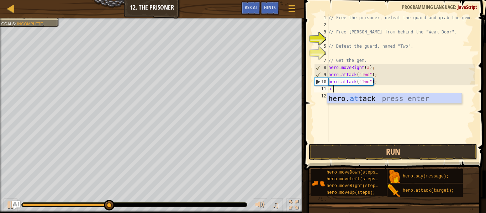
scroll to position [3, 1]
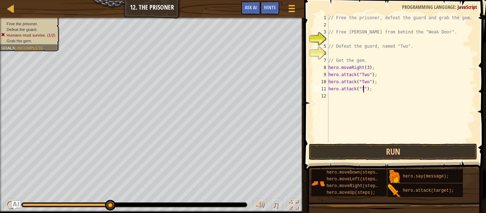
type textarea "hero.attack("Two");"
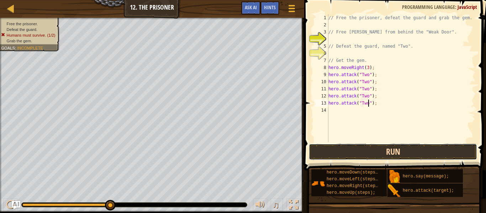
click at [390, 153] on button "Run" at bounding box center [393, 152] width 168 height 16
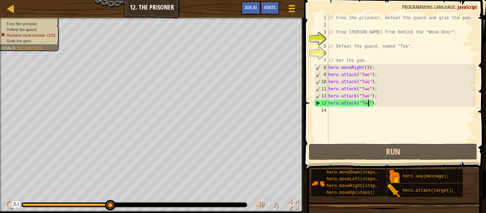
click at [362, 109] on div "// Free the prisoner, defeat the guard and grab the gem. // Free [PERSON_NAME] …" at bounding box center [401, 85] width 148 height 142
click at [329, 65] on div "// Free the prisoner, defeat the guard and grab the gem. // Free [PERSON_NAME] …" at bounding box center [401, 85] width 148 height 142
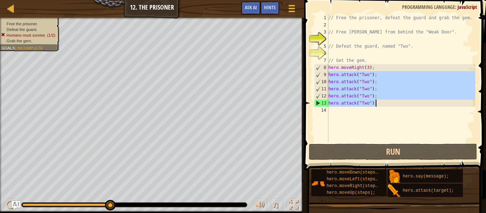
drag, startPoint x: 329, startPoint y: 76, endPoint x: 380, endPoint y: 105, distance: 58.5
click at [380, 105] on div "// Free the prisoner, defeat the guard and grab the gem. // Free [PERSON_NAME] …" at bounding box center [401, 85] width 148 height 142
paste textarea
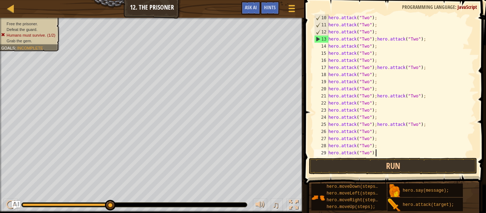
scroll to position [92, 0]
click at [419, 168] on button "Run" at bounding box center [393, 166] width 168 height 16
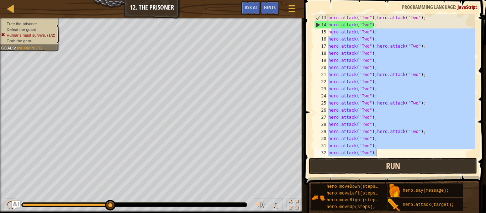
scroll to position [100, 0]
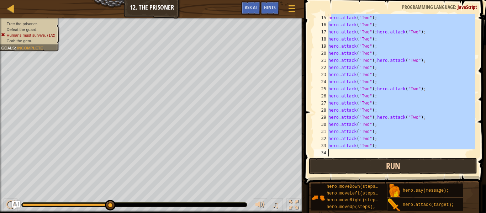
drag, startPoint x: 330, startPoint y: 118, endPoint x: 403, endPoint y: 166, distance: 87.3
click at [403, 166] on div "hero.attack("Two"); 15 16 17 18 19 20 21 22 23 24 25 26 27 28 29 30 31 32 33 34…" at bounding box center [394, 107] width 184 height 206
type textarea "h"
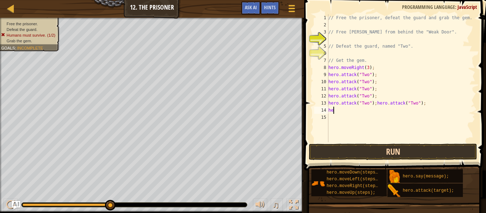
type textarea "h"
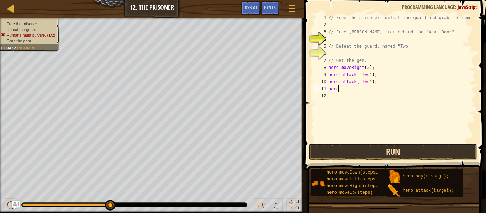
type textarea "h"
type textarea "hero.atta"
click at [271, 2] on div "Hints" at bounding box center [269, 7] width 19 height 13
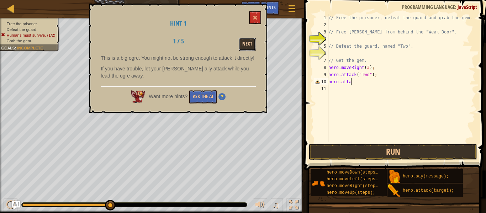
click at [249, 42] on button "Next" at bounding box center [247, 44] width 17 height 13
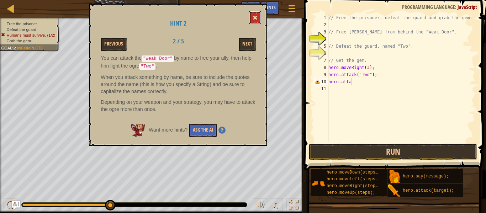
click at [257, 11] on button at bounding box center [255, 17] width 12 height 13
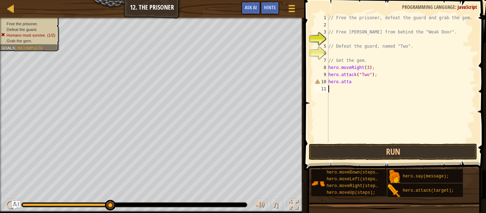
click at [358, 93] on div "// Free the prisoner, defeat the guard and grab the gem. // Free [PERSON_NAME] …" at bounding box center [401, 85] width 148 height 142
click at [360, 90] on div "// Free the prisoner, defeat the guard and grab the gem. // Free [PERSON_NAME] …" at bounding box center [401, 85] width 148 height 142
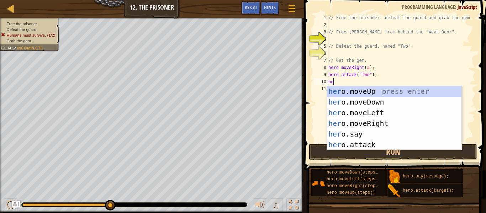
type textarea "h"
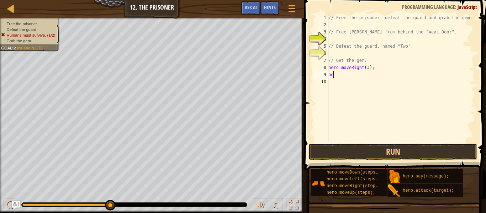
type textarea "h"
type textarea "hero.moveRight(1);"
type textarea "hero.attack("Weak Door");"
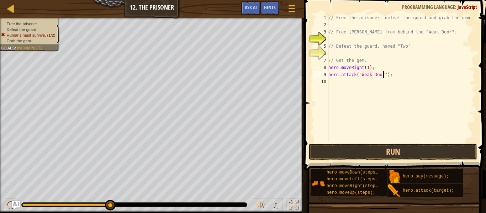
click at [369, 83] on div "// Free the prisoner, defeat the guard and grab the gem. // Free [PERSON_NAME] …" at bounding box center [401, 85] width 148 height 142
type textarea "mori"
click at [368, 82] on div "// Free the prisoner, defeat the guard and grab the gem. // Free [PERSON_NAME] …" at bounding box center [401, 85] width 148 height 142
click at [366, 82] on div "// Free the prisoner, defeat the guard and grab the gem. // Free [PERSON_NAME] …" at bounding box center [401, 85] width 148 height 142
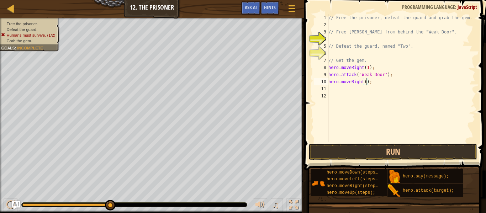
type textarea "hero.moveRight(2);"
click at [367, 89] on div "// Free the prisoner, defeat the guard and grab the gem. // Free [PERSON_NAME] …" at bounding box center [401, 85] width 148 height 142
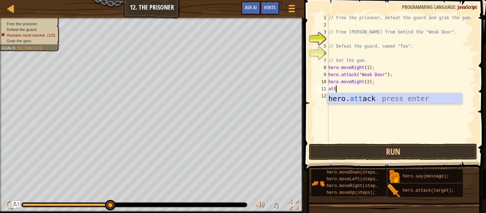
scroll to position [3, 1]
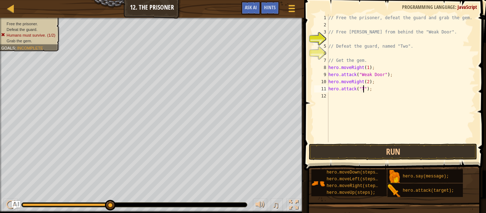
type textarea "hero.attack("Two");"
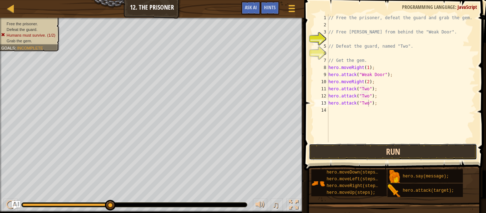
click at [385, 156] on button "Run" at bounding box center [393, 152] width 168 height 16
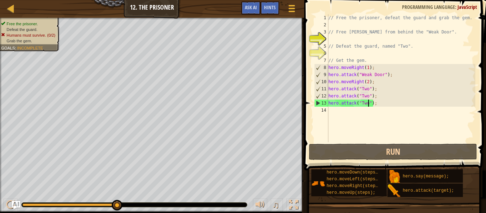
click at [382, 114] on div "// Free the prisoner, defeat the guard and grab the gem. // Free [PERSON_NAME] …" at bounding box center [401, 85] width 148 height 142
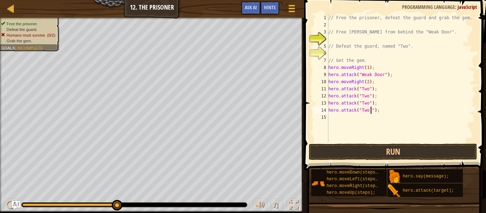
type textarea "hero.attack("Two");"
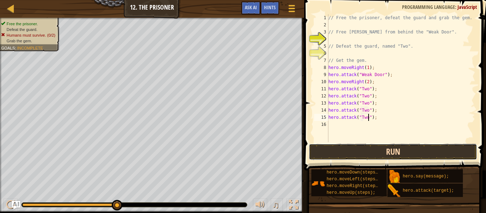
click at [391, 148] on button "Run" at bounding box center [393, 152] width 168 height 16
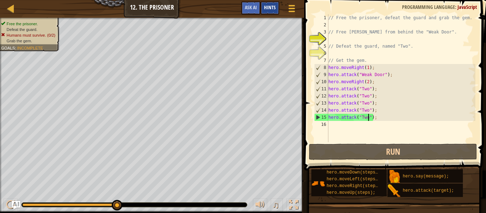
click at [270, 14] on div "Hints" at bounding box center [269, 7] width 19 height 13
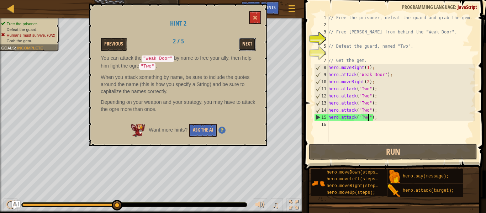
click at [251, 49] on button "Next" at bounding box center [247, 44] width 17 height 13
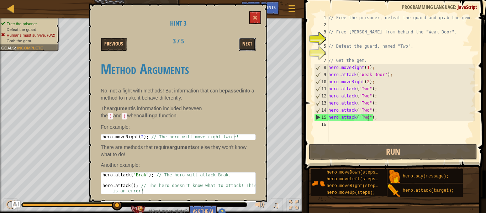
click at [251, 49] on button "Next" at bounding box center [247, 44] width 17 height 13
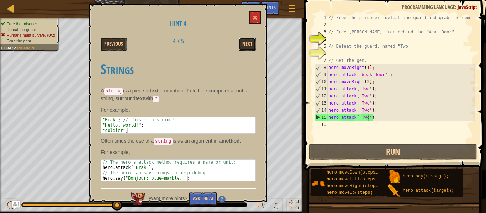
click at [251, 49] on button "Next" at bounding box center [247, 44] width 17 height 13
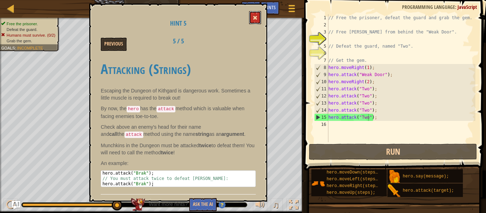
click at [254, 14] on button at bounding box center [255, 17] width 12 height 13
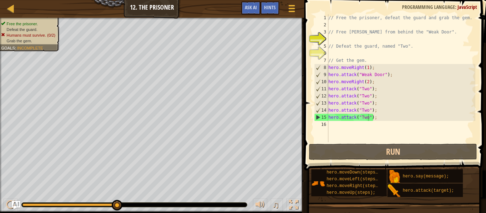
click at [351, 101] on div "// Free the prisoner, defeat the guard and grab the gem. // Free [PERSON_NAME] …" at bounding box center [401, 85] width 148 height 142
click at [257, 6] on button "Ask AI" at bounding box center [250, 7] width 19 height 13
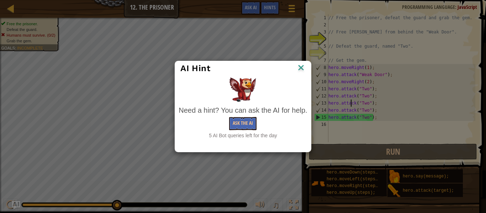
click at [308, 71] on div "AI Hint" at bounding box center [243, 68] width 136 height 15
click at [304, 70] on img at bounding box center [300, 68] width 9 height 11
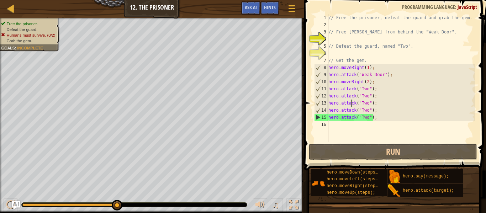
click at [354, 113] on div "// Free the prisoner, defeat the guard and grab the gem. // Free [PERSON_NAME] …" at bounding box center [401, 85] width 148 height 142
click at [382, 118] on div "// Free the prisoner, defeat the guard and grab the gem. // Free [PERSON_NAME] …" at bounding box center [401, 85] width 148 height 142
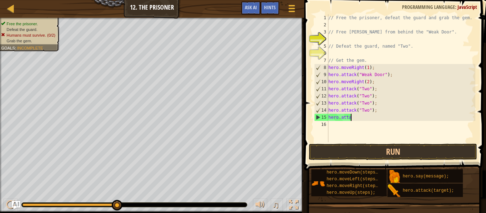
scroll to position [3, 2]
type textarea "h"
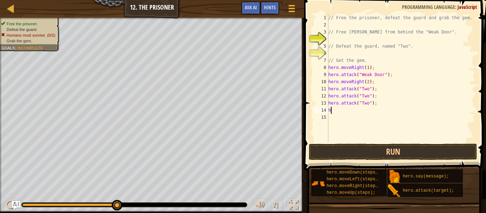
type textarea "h"
click at [269, 12] on div "Hints" at bounding box center [269, 7] width 19 height 13
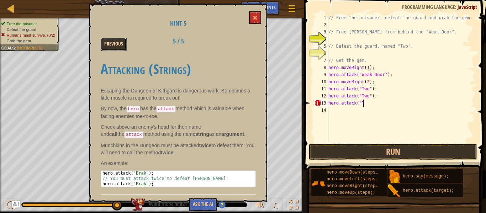
click at [113, 46] on button "Previous" at bounding box center [114, 44] width 26 height 13
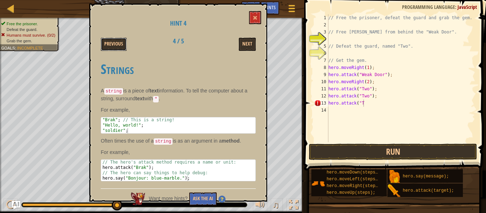
click at [113, 46] on button "Previous" at bounding box center [114, 44] width 26 height 13
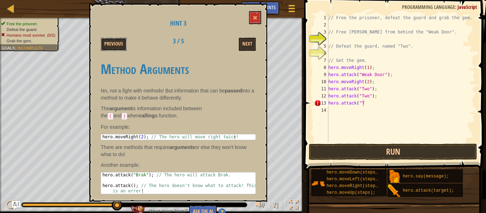
click at [113, 46] on button "Previous" at bounding box center [114, 44] width 26 height 13
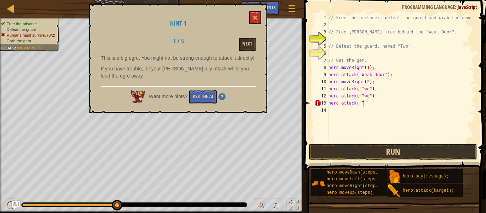
click at [261, 12] on div "Hint 1 1 / 5 Next This is a big ogre. You might not be strong enough to attack …" at bounding box center [178, 58] width 178 height 109
click at [260, 13] on button at bounding box center [255, 17] width 12 height 13
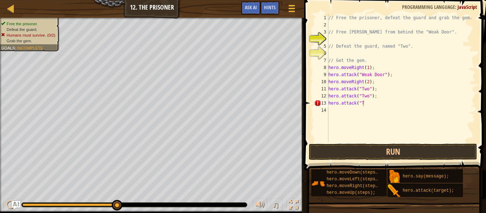
click at [386, 101] on div "// Free the prisoner, defeat the guard and grab the gem. // Free [PERSON_NAME] …" at bounding box center [401, 85] width 148 height 142
type textarea "h"
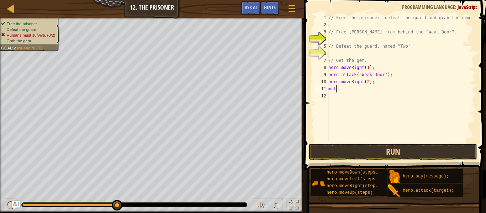
type textarea "mrle"
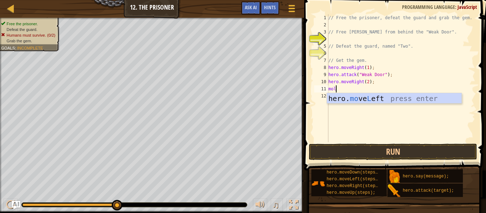
type textarea "mole"
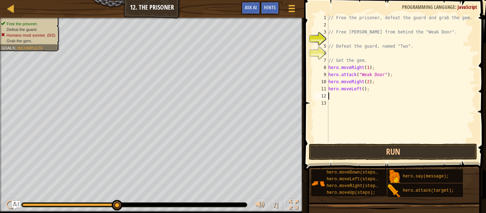
click at [363, 90] on div "// Free the prisoner, defeat the guard and grab the gem. // Free [PERSON_NAME] …" at bounding box center [401, 85] width 148 height 142
type textarea "hero.moveLe;"
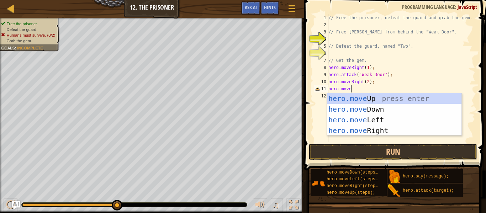
type textarea "hero.moved"
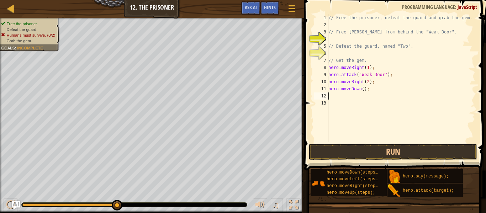
type textarea "le"
type textarea "d"
type textarea "l"
type textarea "r"
type textarea "hero.mover"
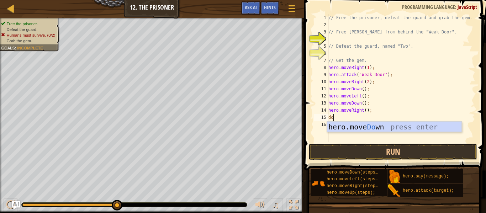
type textarea "dow"
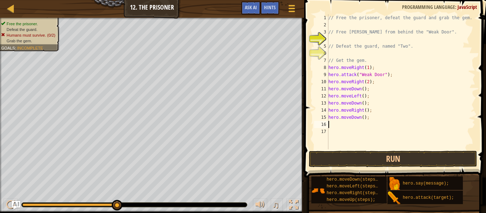
type textarea "mole"
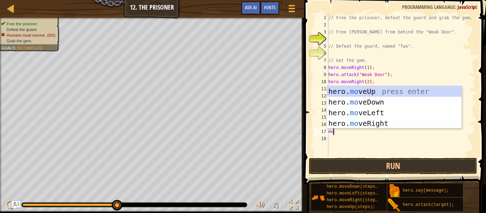
scroll to position [3, 0]
type textarea "mod"
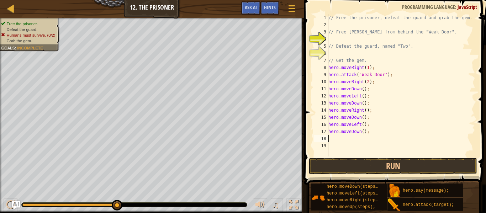
scroll to position [3, 0]
click at [386, 163] on button "Run" at bounding box center [393, 166] width 168 height 16
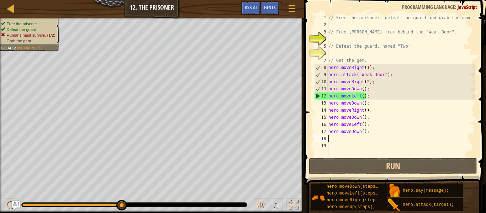
click at [361, 96] on div "// Free the prisoner, defeat the guard and grab the gem. // Free [PERSON_NAME] …" at bounding box center [401, 92] width 148 height 156
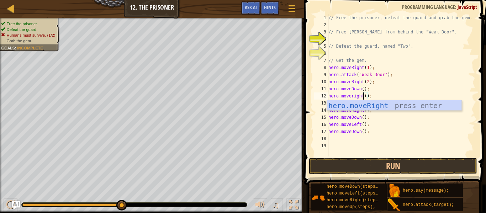
scroll to position [3, 5]
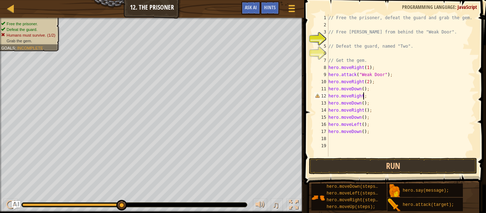
click at [370, 110] on div "// Free the prisoner, defeat the guard and grab the gem. // Free [PERSON_NAME] …" at bounding box center [401, 92] width 148 height 156
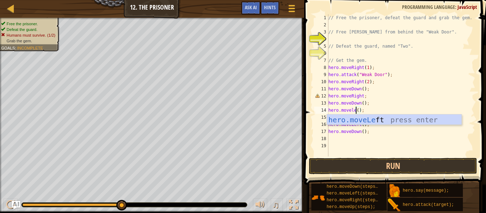
scroll to position [3, 4]
type textarea "hero.moveLeft();"
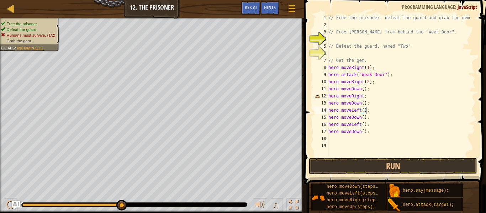
click at [361, 127] on div "// Free the prisoner, defeat the guard and grab the gem. // Free [PERSON_NAME] …" at bounding box center [401, 92] width 148 height 156
click at [377, 140] on div "// Free the prisoner, defeat the guard and grab the gem. // Free [PERSON_NAME] …" at bounding box center [401, 92] width 148 height 156
click at [391, 164] on button "Run" at bounding box center [393, 166] width 168 height 16
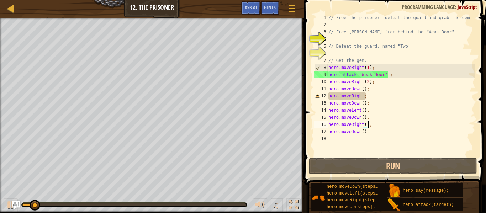
click at [363, 99] on div "// Free the prisoner, defeat the guard and grab the gem. // Free [PERSON_NAME] …" at bounding box center [401, 92] width 148 height 156
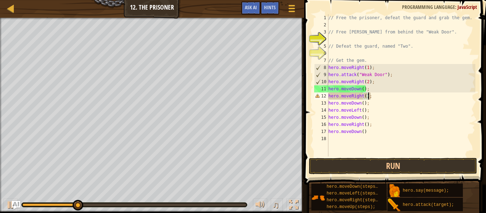
scroll to position [3, 6]
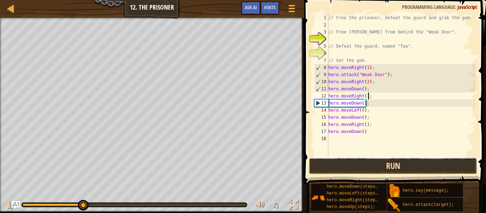
click at [418, 166] on button "Run" at bounding box center [393, 166] width 168 height 16
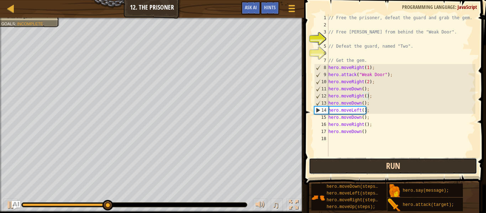
click at [418, 166] on button "Run" at bounding box center [393, 166] width 168 height 16
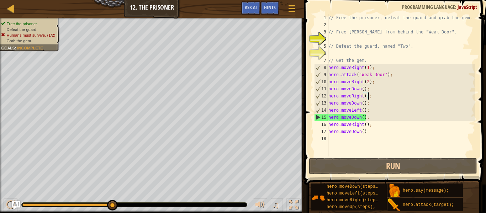
click at [364, 117] on div "// Free the prisoner, defeat the guard and grab the gem. // Free [PERSON_NAME] …" at bounding box center [401, 92] width 148 height 156
click at [366, 113] on div "// Free the prisoner, defeat the guard and grab the gem. // Free [PERSON_NAME] …" at bounding box center [401, 92] width 148 height 156
click at [362, 96] on div "// Free the prisoner, defeat the guard and grab the gem. // Free [PERSON_NAME] …" at bounding box center [401, 92] width 148 height 156
click at [357, 99] on div "// Free the prisoner, defeat the guard and grab the gem. // Free [PERSON_NAME] …" at bounding box center [401, 92] width 148 height 156
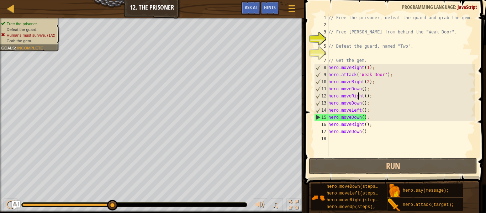
click at [357, 99] on div "// Free the prisoner, defeat the guard and grab the gem. // Free [PERSON_NAME] …" at bounding box center [401, 92] width 148 height 156
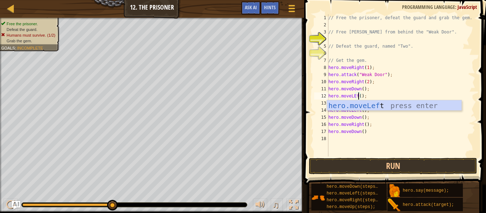
scroll to position [3, 4]
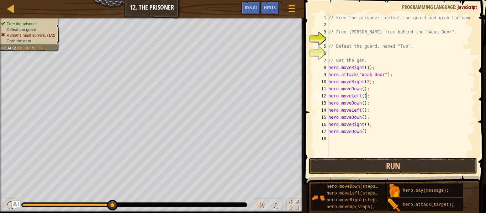
click at [357, 113] on div "// Free the prisoner, defeat the guard and grab the gem. // Free [PERSON_NAME] …" at bounding box center [401, 92] width 148 height 156
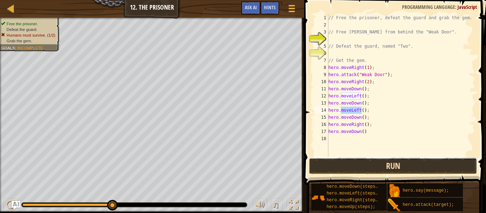
click at [390, 170] on button "Run" at bounding box center [393, 166] width 168 height 16
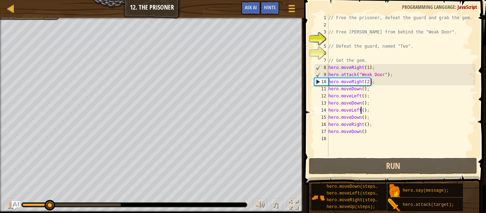
click at [93, 204] on div "0:12.6 Now: 0:04.7 Max: 0:17.7" at bounding box center [71, 204] width 99 height 3
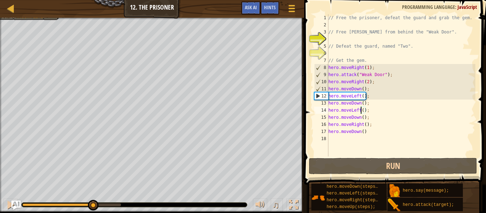
click at [12, 203] on img "Ask AI" at bounding box center [15, 205] width 9 height 9
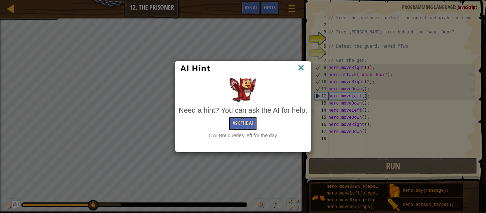
click at [10, 205] on div "AI Hint Need a hint? You can ask the AI for help. Ask the AI 5 AI Bot queries l…" at bounding box center [243, 106] width 486 height 213
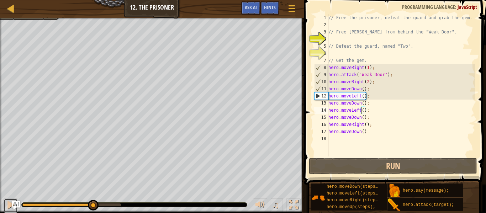
click at [10, 205] on div at bounding box center [10, 204] width 9 height 9
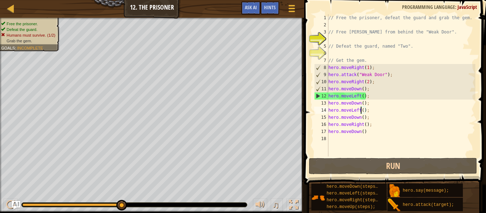
click at [364, 97] on div "// Free the prisoner, defeat the guard and grab the gem. // Free [PERSON_NAME] …" at bounding box center [401, 92] width 148 height 156
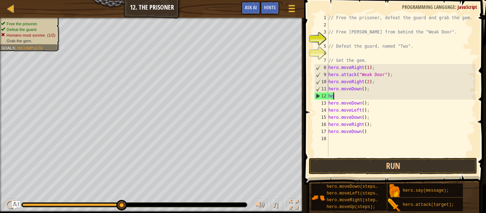
scroll to position [3, 0]
type textarea "h"
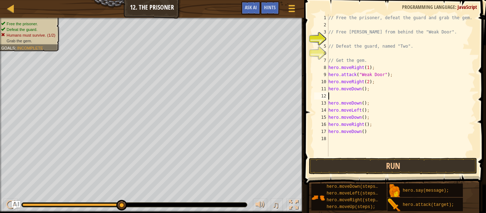
click at [380, 175] on span at bounding box center [395, 82] width 187 height 206
click at [377, 158] on button "Run" at bounding box center [393, 166] width 168 height 16
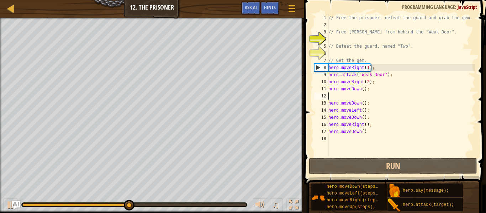
click at [376, 141] on div "// Free the prisoner, defeat the guard and grab the gem. // Free [PERSON_NAME] …" at bounding box center [401, 92] width 148 height 156
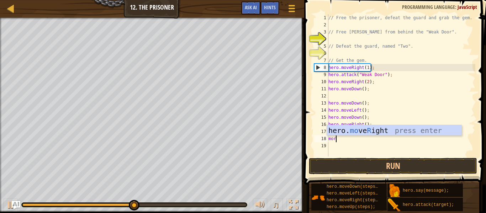
type textarea "mori"
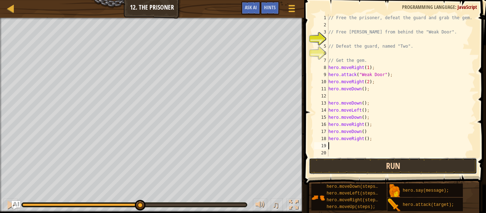
click at [368, 164] on button "Run" at bounding box center [393, 166] width 168 height 16
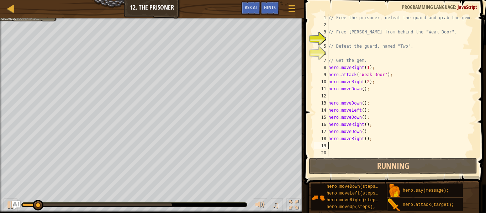
click at [368, 128] on div "// Free the prisoner, defeat the guard and grab the gem. // Free [PERSON_NAME] …" at bounding box center [401, 92] width 148 height 156
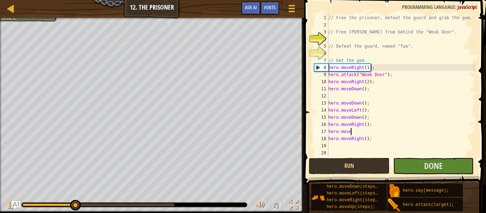
type textarea "h"
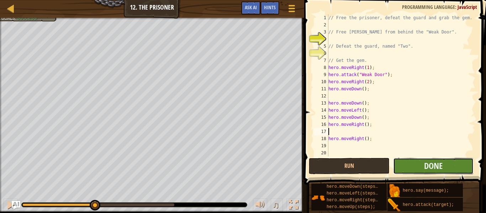
click at [413, 167] on button "Done" at bounding box center [433, 166] width 80 height 16
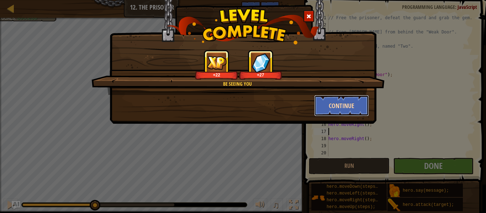
click at [345, 104] on button "Continue" at bounding box center [341, 105] width 55 height 21
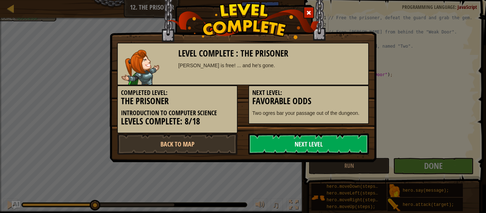
click at [340, 143] on link "Next Level" at bounding box center [308, 143] width 121 height 21
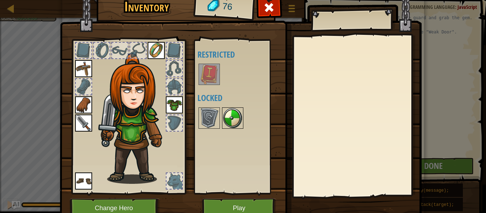
click at [227, 126] on img at bounding box center [233, 118] width 20 height 20
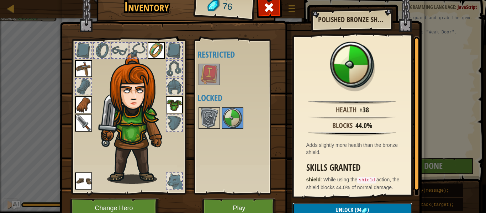
click at [340, 207] on span "Unlock" at bounding box center [344, 210] width 18 height 8
click at [341, 208] on span "Unlock" at bounding box center [344, 210] width 18 height 8
click at [211, 112] on img at bounding box center [209, 118] width 20 height 20
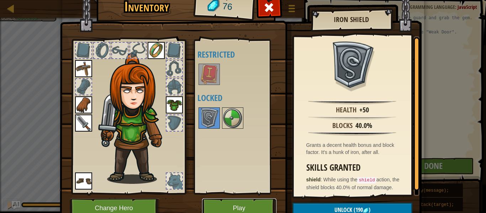
click at [275, 206] on button "Play" at bounding box center [239, 208] width 74 height 20
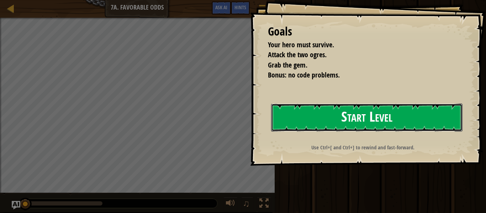
click at [350, 119] on button "Start Level" at bounding box center [366, 118] width 191 height 28
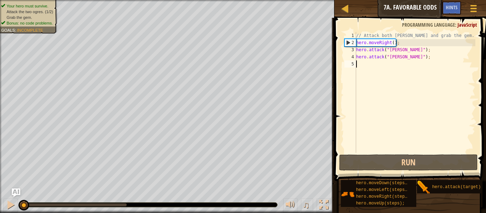
click at [385, 63] on div "// Attack both [PERSON_NAME] and grab the gem. hero . moveRight ( ) ; hero . at…" at bounding box center [415, 99] width 121 height 135
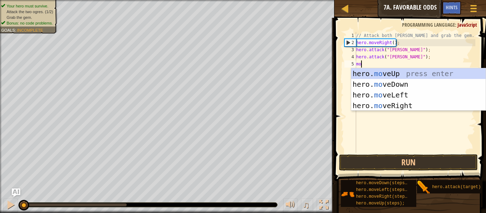
scroll to position [3, 0]
type textarea "mori"
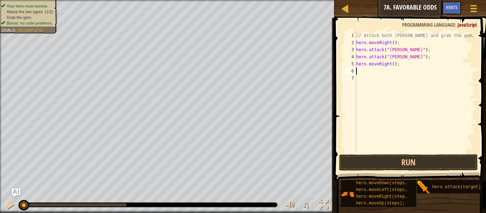
scroll to position [3, 0]
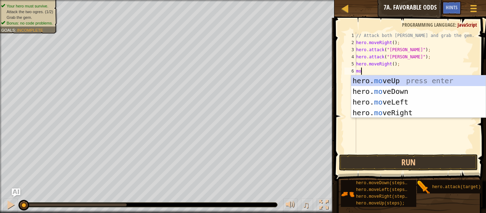
type textarea "mou"
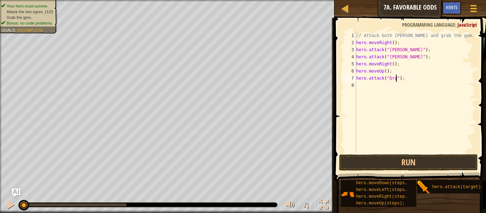
scroll to position [3, 6]
type textarea "hero.attack("Grumo");"
type textarea "hero.attack("Grump");"
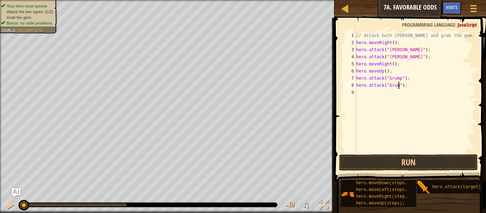
type textarea "hero.attack("Grump");"
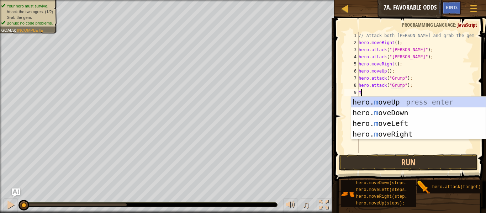
type textarea "mor"
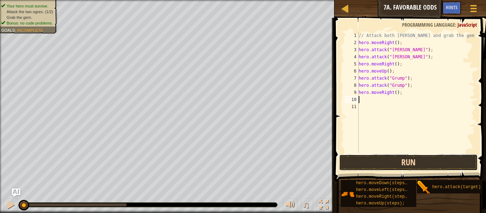
click at [415, 162] on button "Run" at bounding box center [408, 162] width 139 height 16
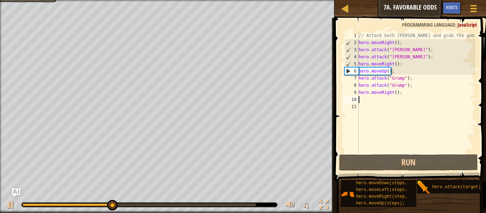
click at [388, 91] on div "// Attack both [PERSON_NAME] and grab the gem. hero . moveRight ( ) ; hero . at…" at bounding box center [416, 99] width 118 height 135
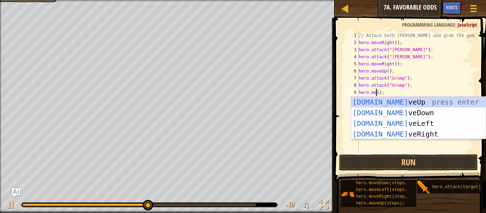
scroll to position [3, 4]
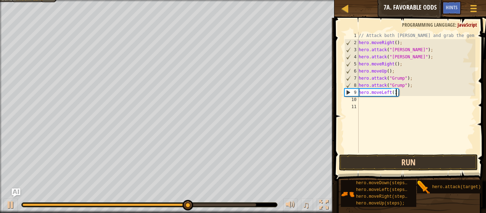
type textarea "hero.moveLeft();"
click at [367, 158] on button "Run" at bounding box center [408, 162] width 139 height 16
